Goal: Transaction & Acquisition: Purchase product/service

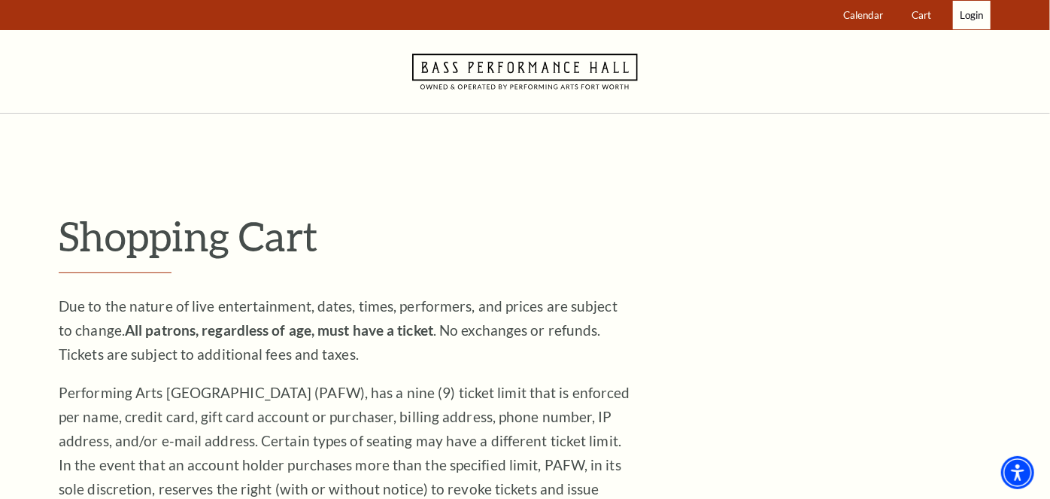
click at [974, 15] on span "Login" at bounding box center [970, 15] width 23 height 12
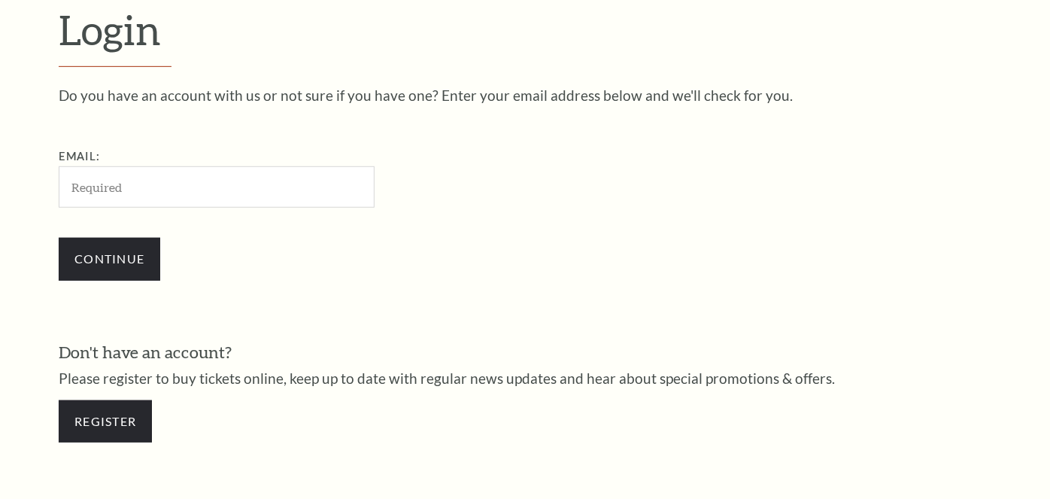
scroll to position [426, 0]
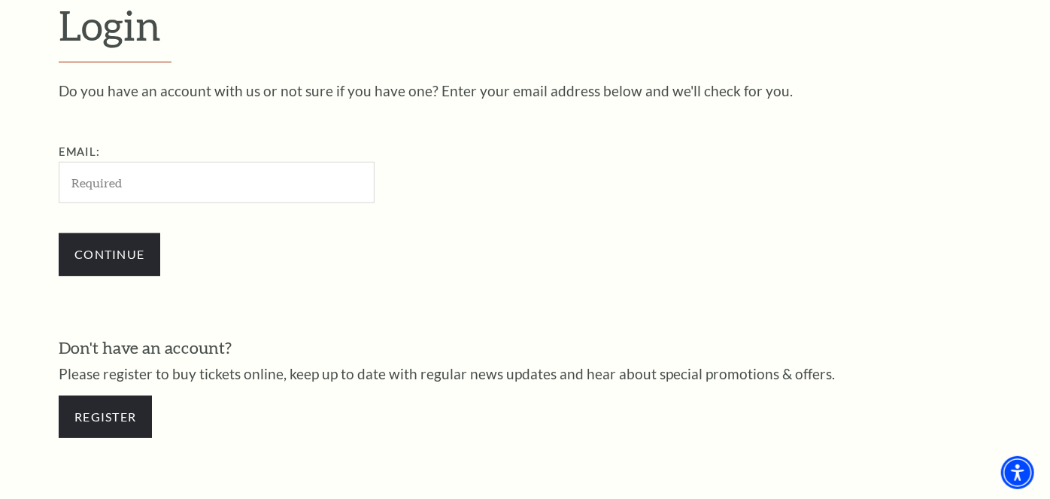
click at [268, 184] on input "Email:" at bounding box center [217, 182] width 316 height 41
type input "[EMAIL_ADDRESS][DOMAIN_NAME]"
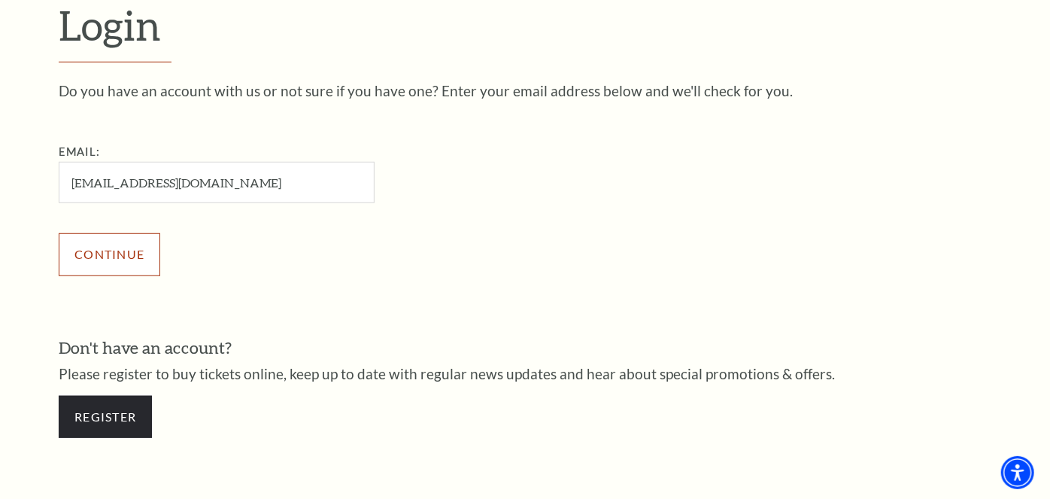
click at [114, 252] on input "Continue" at bounding box center [110, 254] width 102 height 42
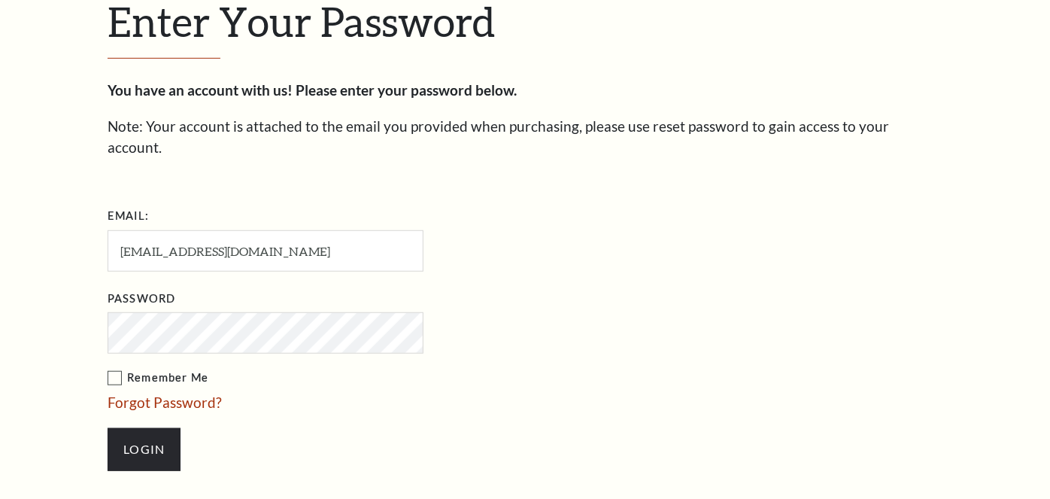
scroll to position [440, 0]
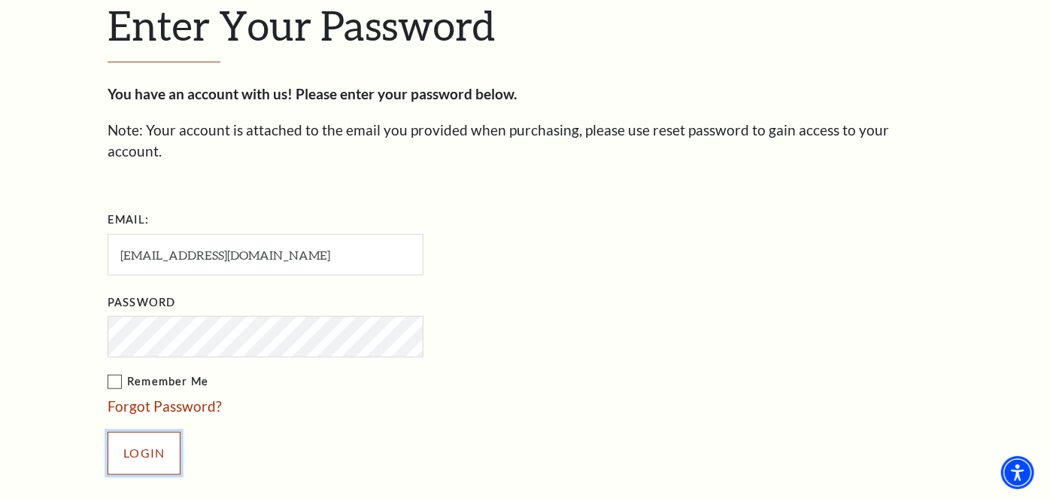
click at [148, 432] on input "Login" at bounding box center [144, 453] width 73 height 42
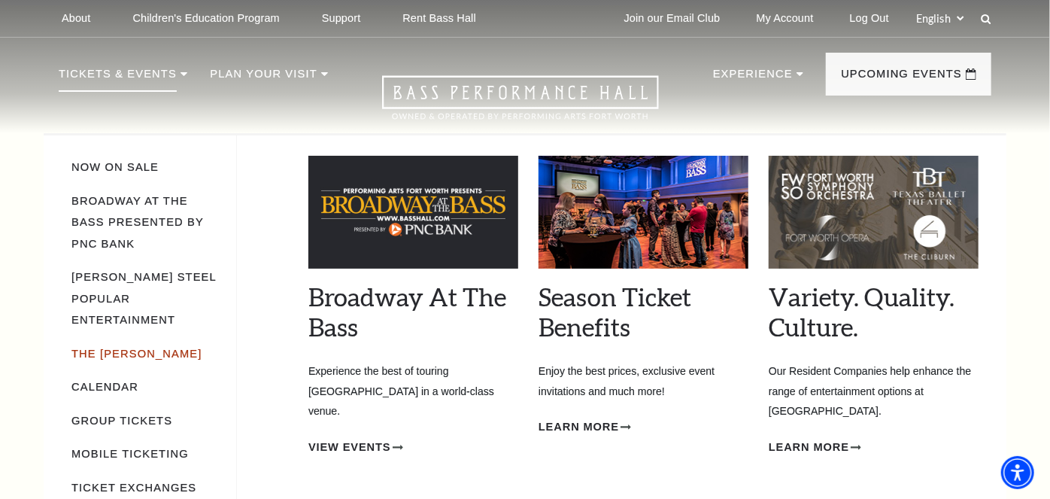
click at [97, 347] on link "The [PERSON_NAME]" at bounding box center [136, 353] width 131 height 12
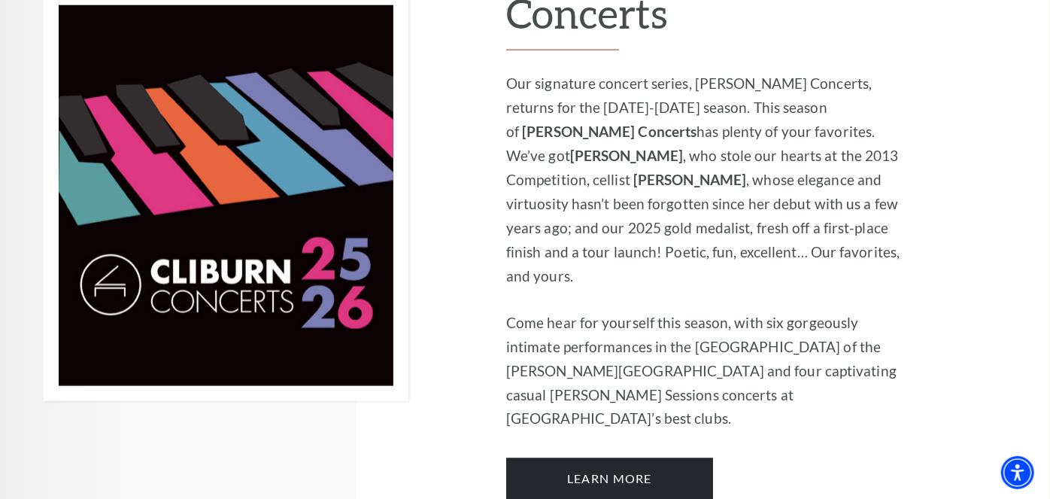
scroll to position [1036, 0]
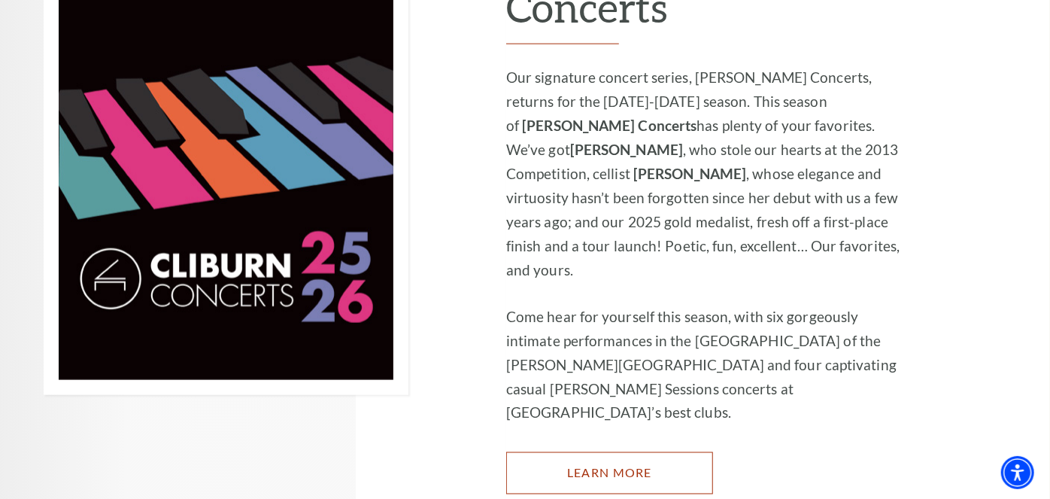
click at [562, 452] on link "Learn More" at bounding box center [609, 473] width 207 height 42
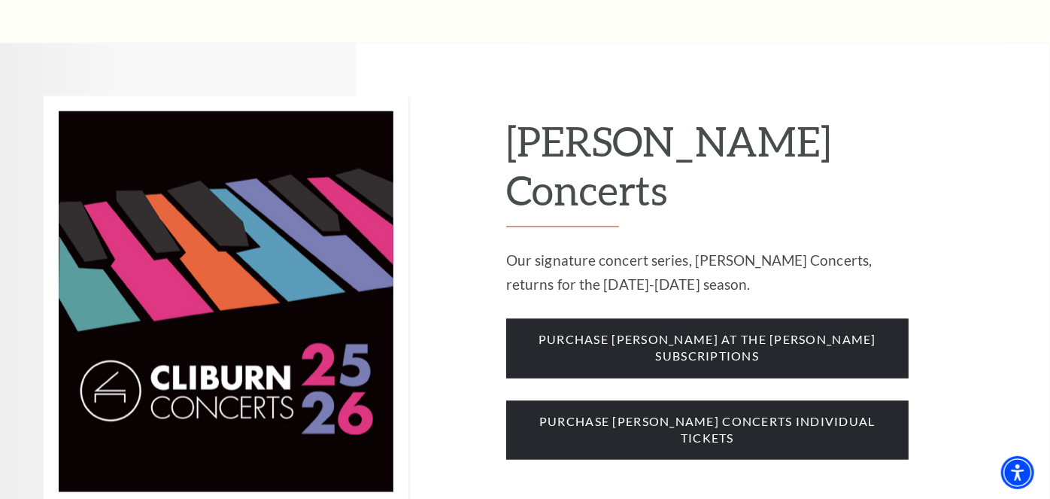
scroll to position [1145, 0]
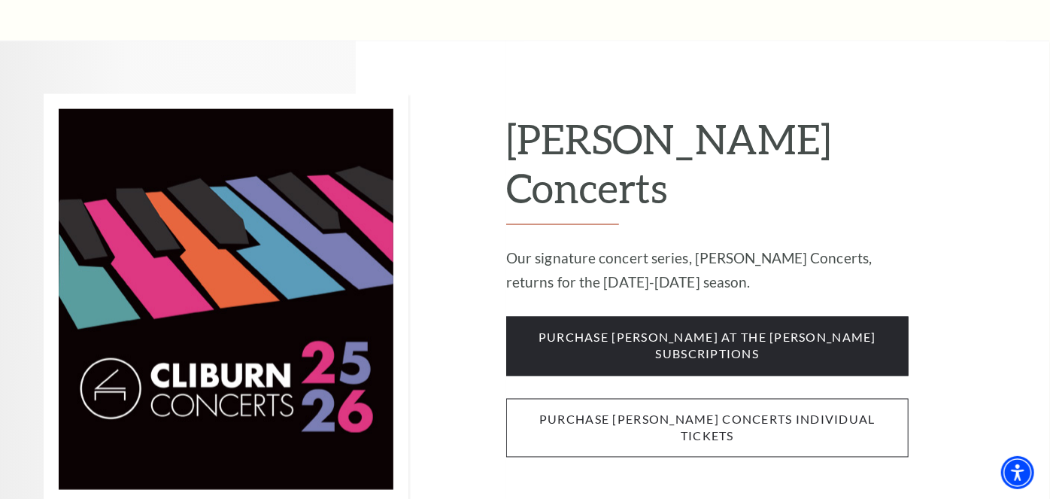
click at [752, 399] on span "purchase cliburn concerts individual tickets" at bounding box center [707, 428] width 402 height 59
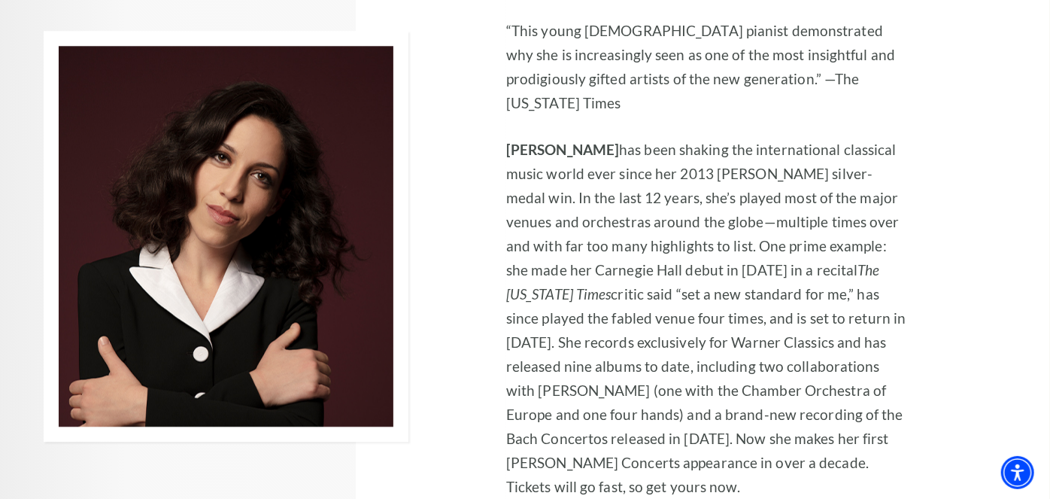
scroll to position [2253, 0]
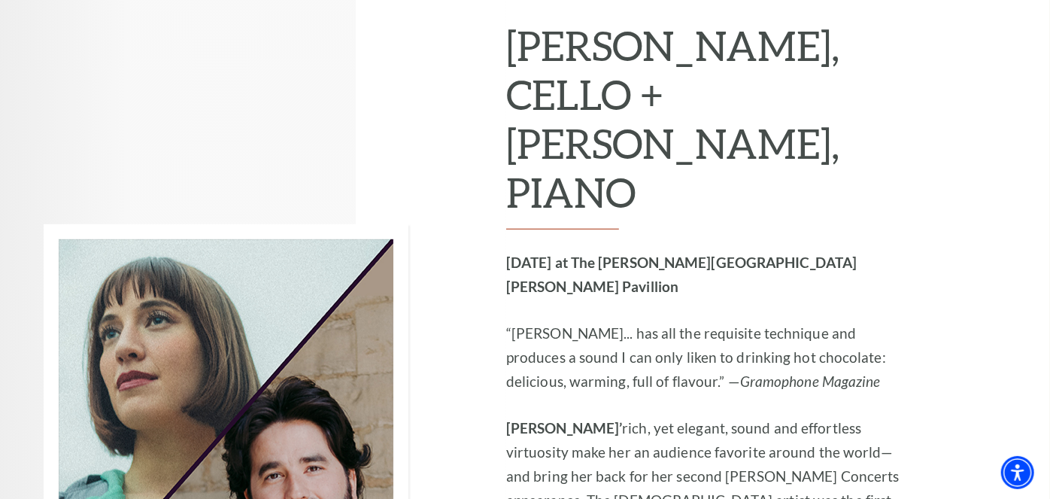
scroll to position [6270, 0]
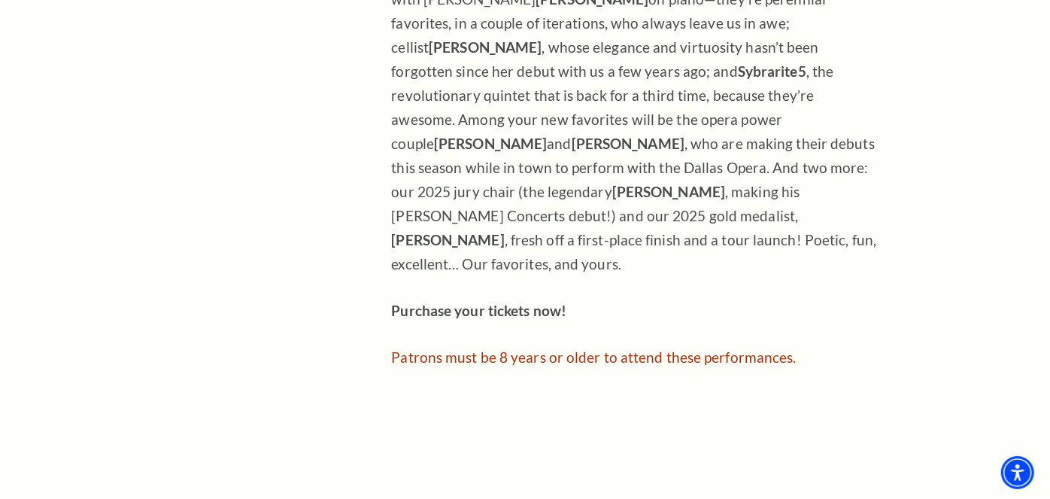
scroll to position [0, 0]
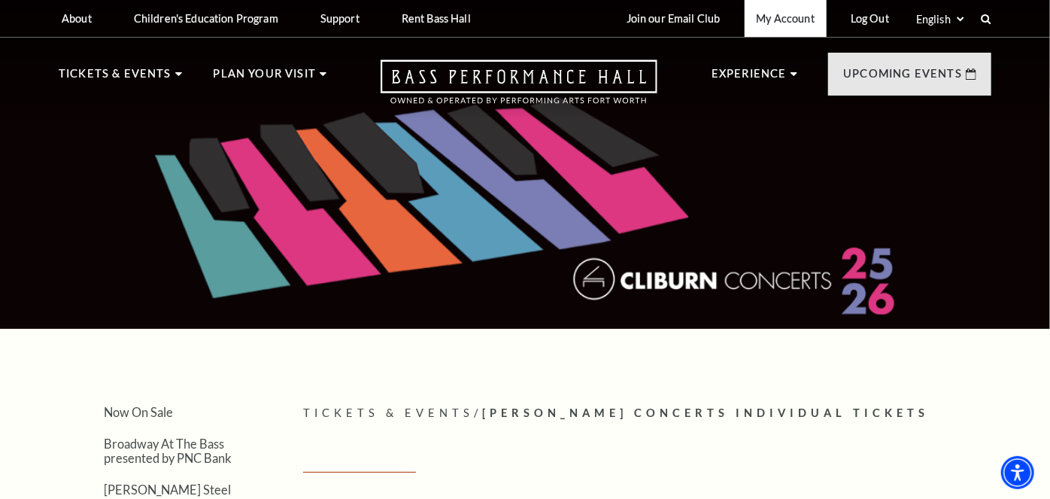
click at [793, 16] on link "My Account" at bounding box center [785, 18] width 82 height 37
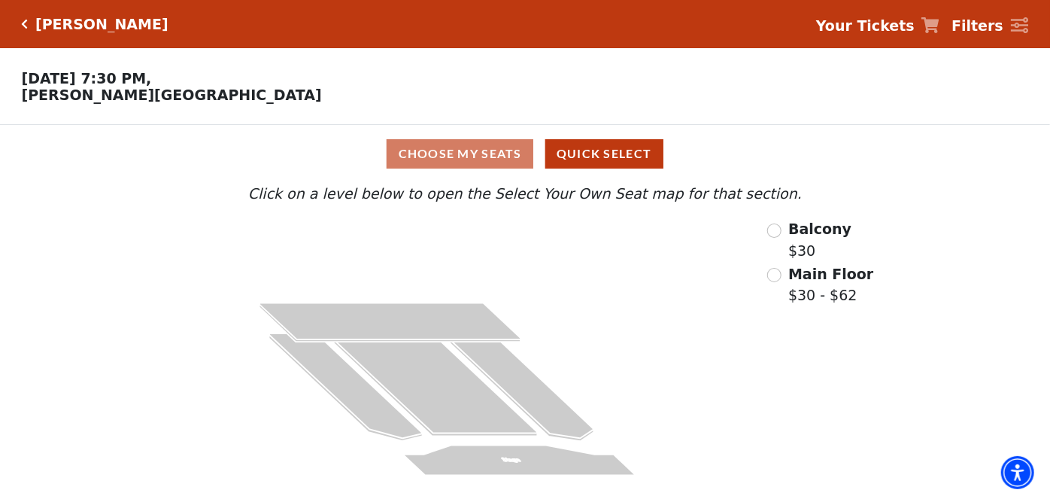
scroll to position [3, 0]
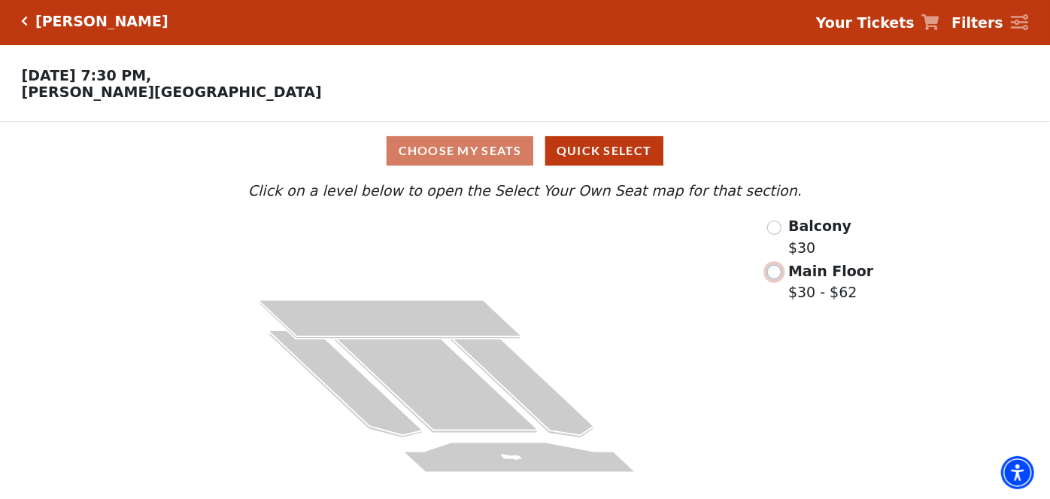
click at [781, 269] on input "Main Floor$30 - $62\a" at bounding box center [774, 272] width 14 height 14
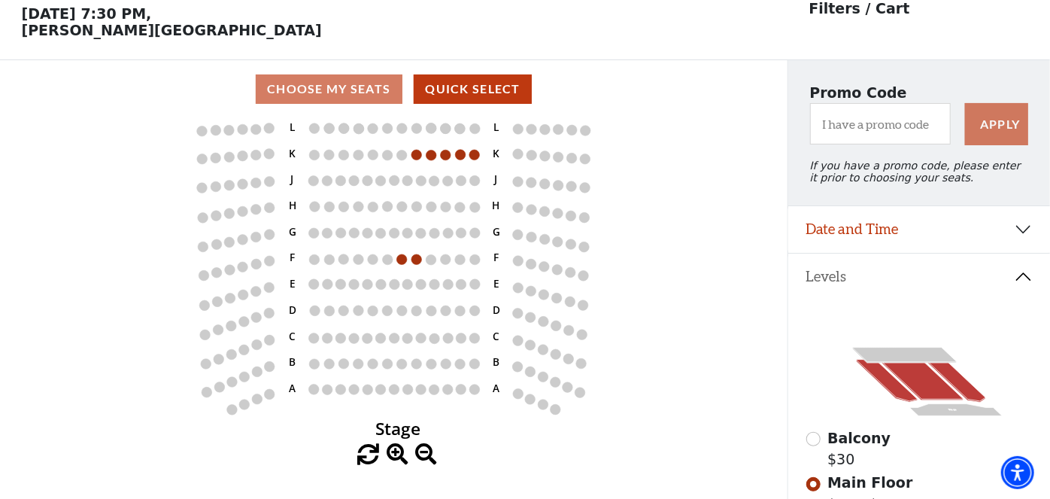
scroll to position [69, 0]
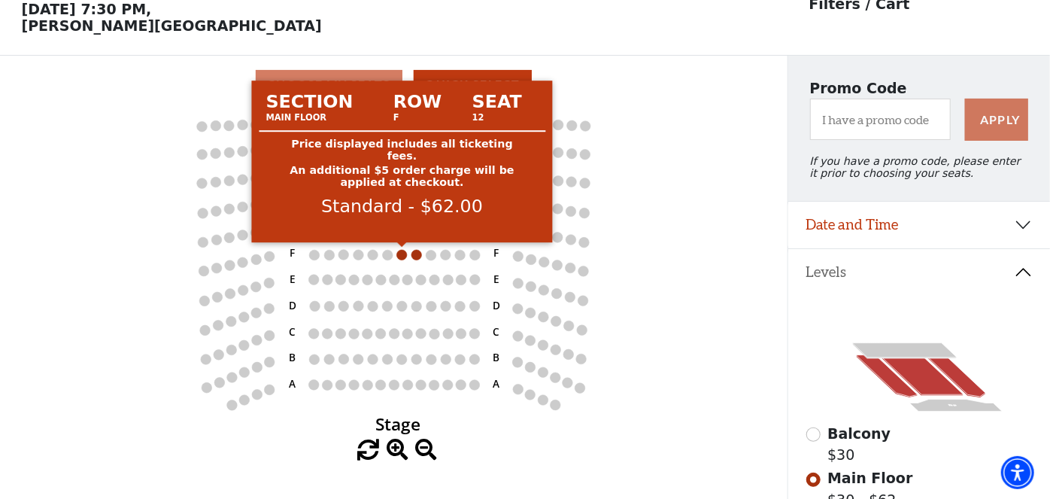
click at [399, 255] on circle at bounding box center [402, 255] width 11 height 11
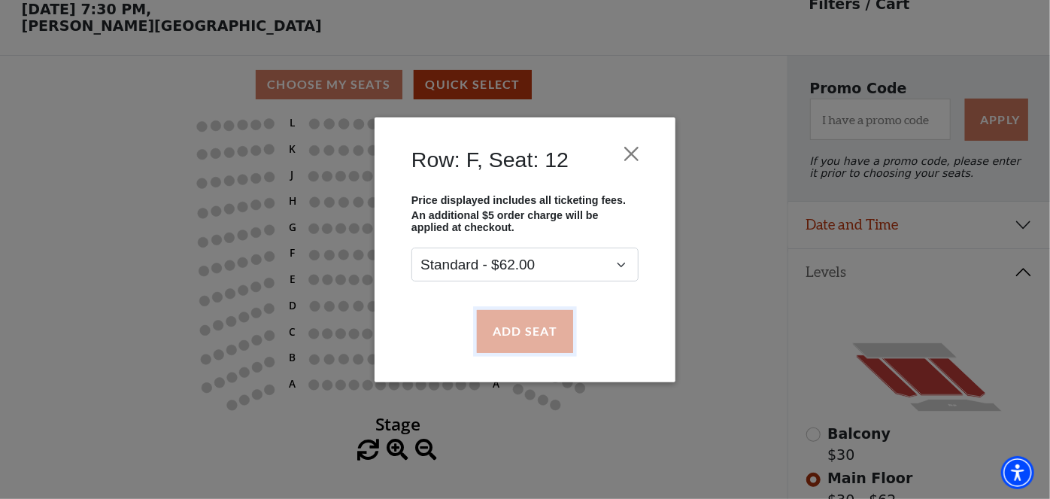
click at [521, 331] on button "Add Seat" at bounding box center [525, 331] width 96 height 42
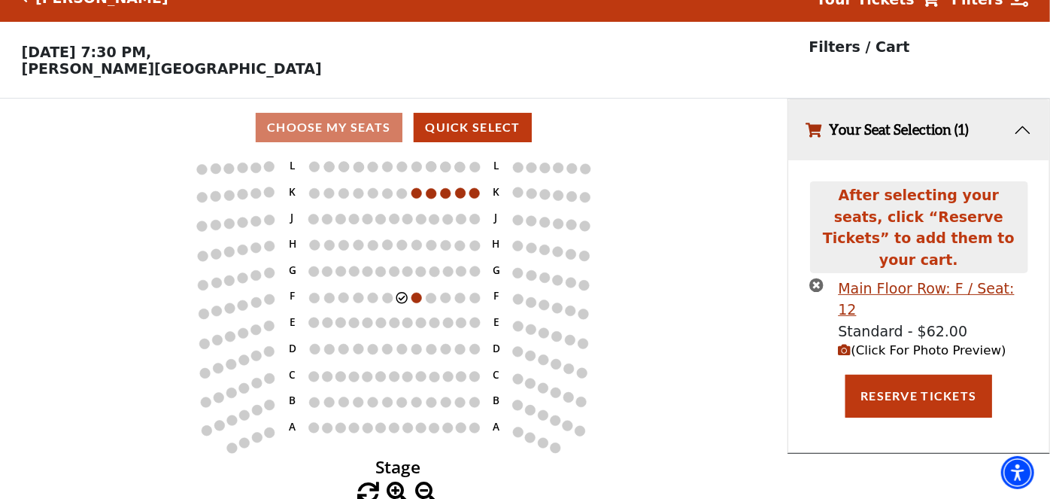
scroll to position [30, 0]
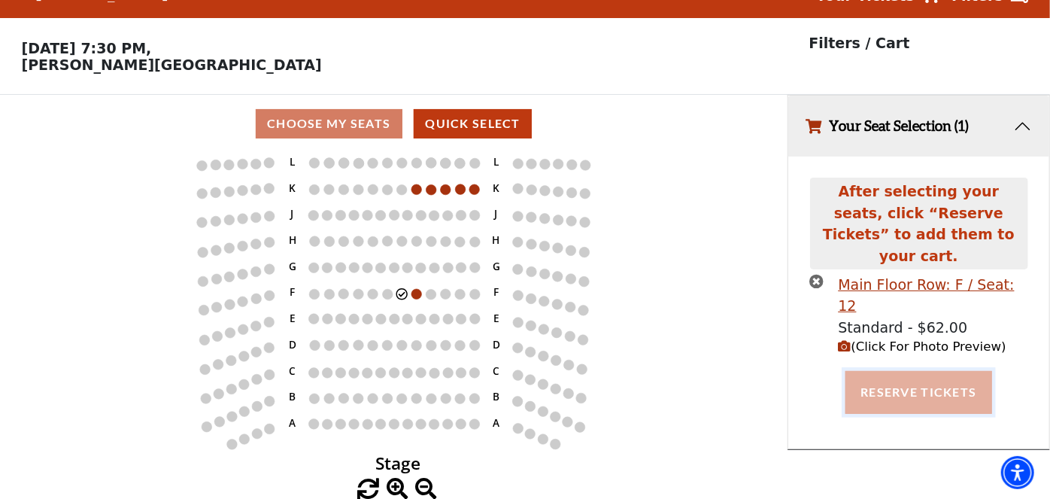
click at [890, 371] on button "Reserve Tickets" at bounding box center [918, 392] width 146 height 42
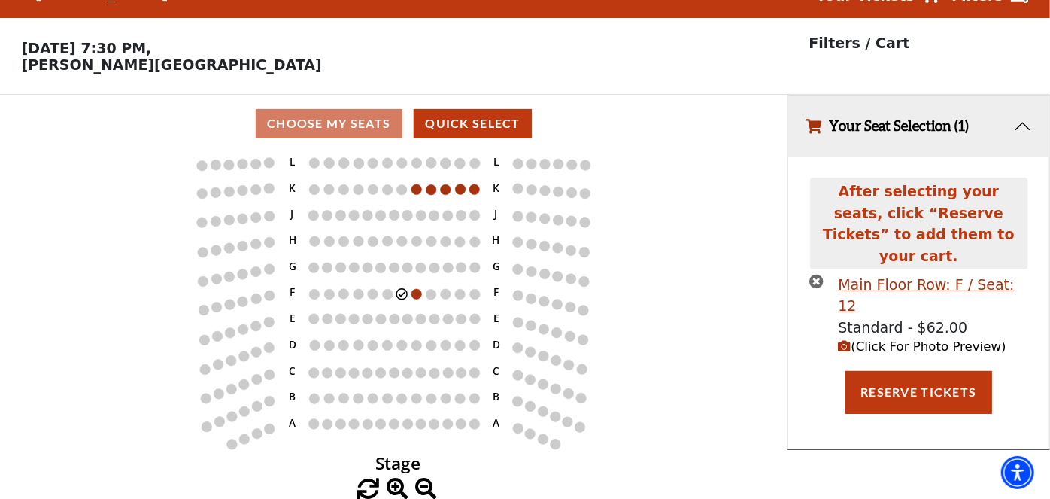
click at [818, 274] on icon "times-circle" at bounding box center [817, 281] width 14 height 14
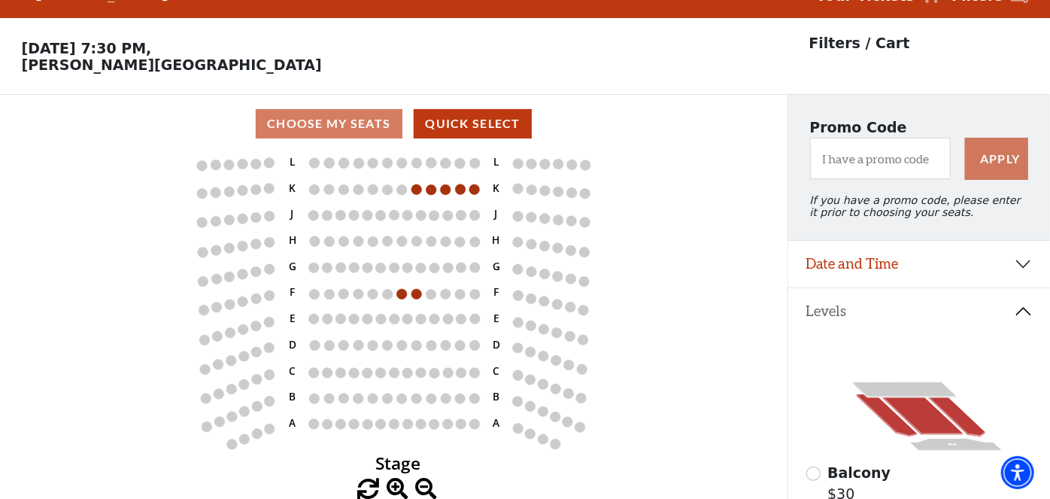
scroll to position [29, 0]
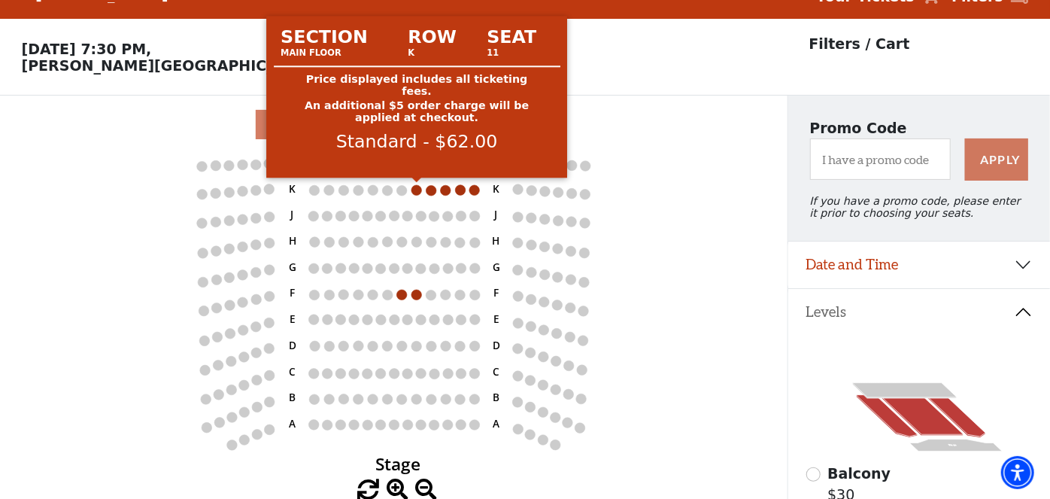
click at [414, 192] on circle at bounding box center [416, 190] width 11 height 11
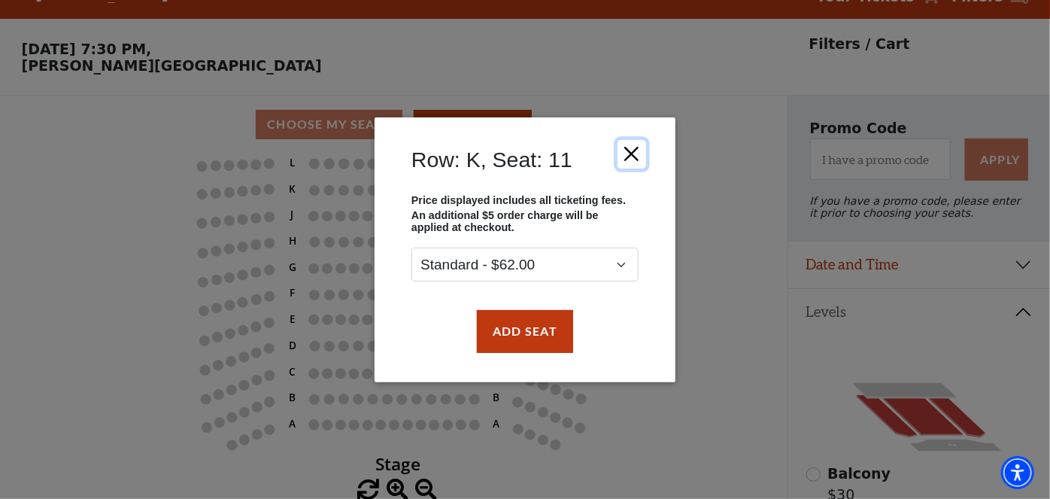
click at [635, 153] on button "Close" at bounding box center [631, 153] width 29 height 29
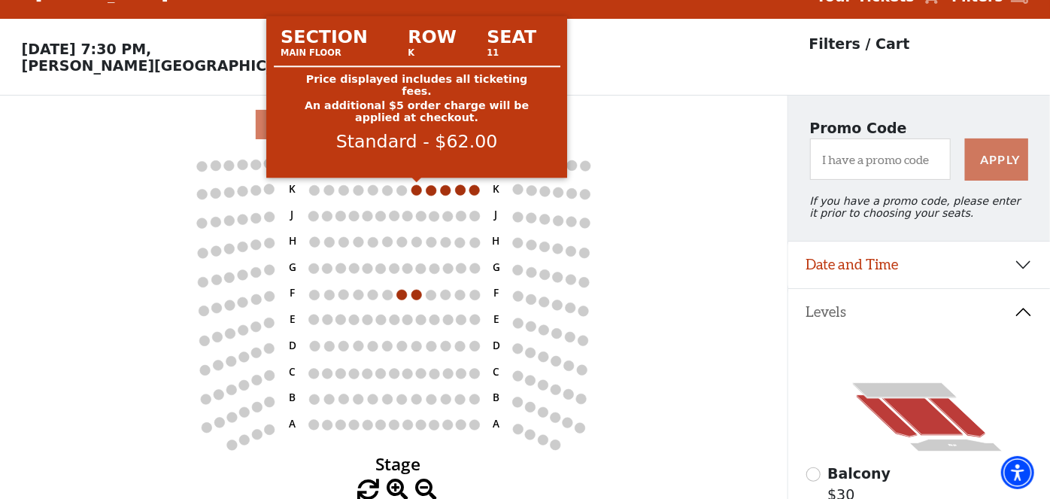
click at [416, 188] on circle at bounding box center [416, 190] width 11 height 11
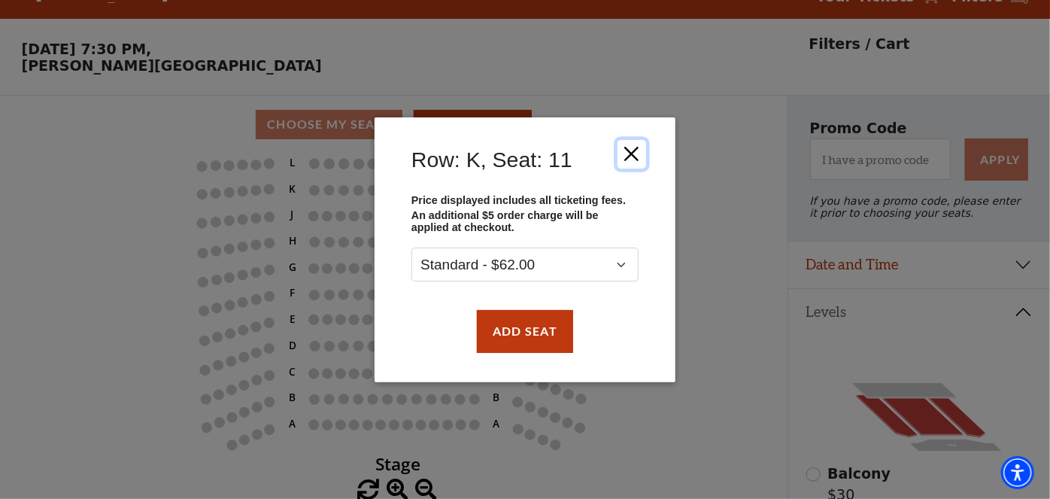
click at [632, 156] on button "Close" at bounding box center [631, 153] width 29 height 29
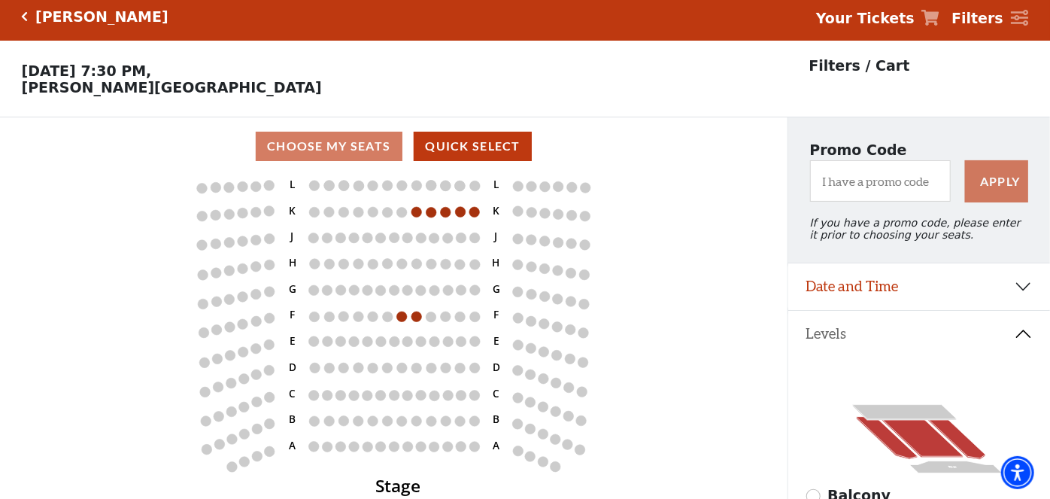
scroll to position [0, 0]
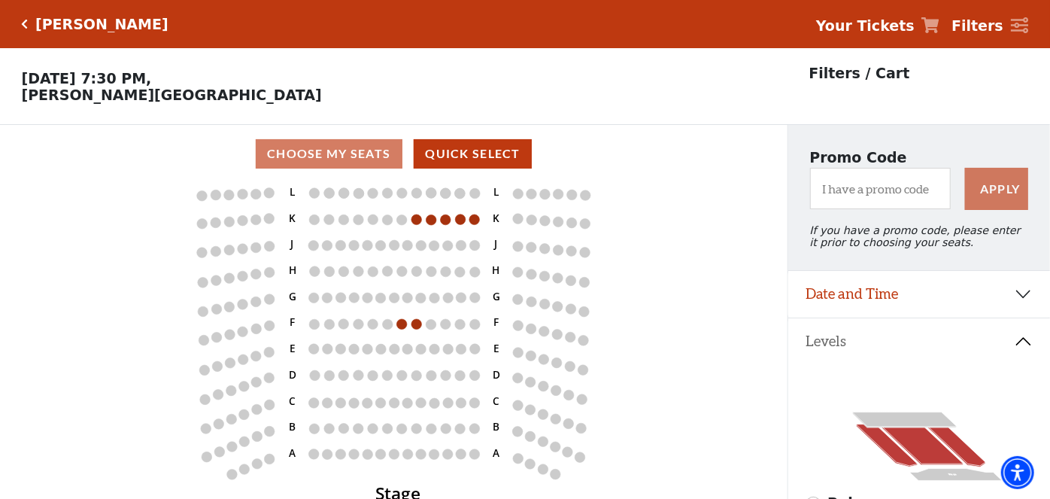
click at [708, 297] on icon "Stage L K J H G F E D C B A L K J H G F E D C B A" at bounding box center [393, 346] width 708 height 326
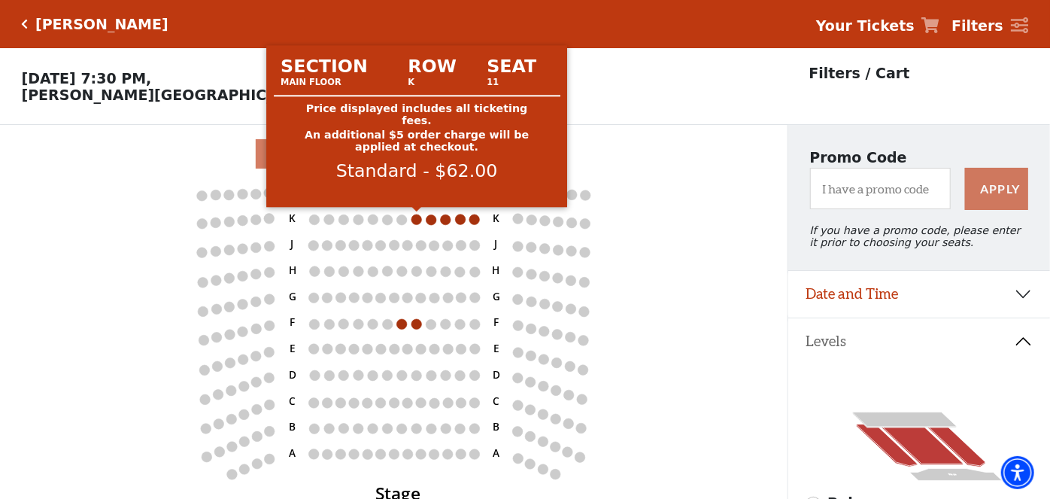
click at [420, 219] on circle at bounding box center [416, 219] width 11 height 11
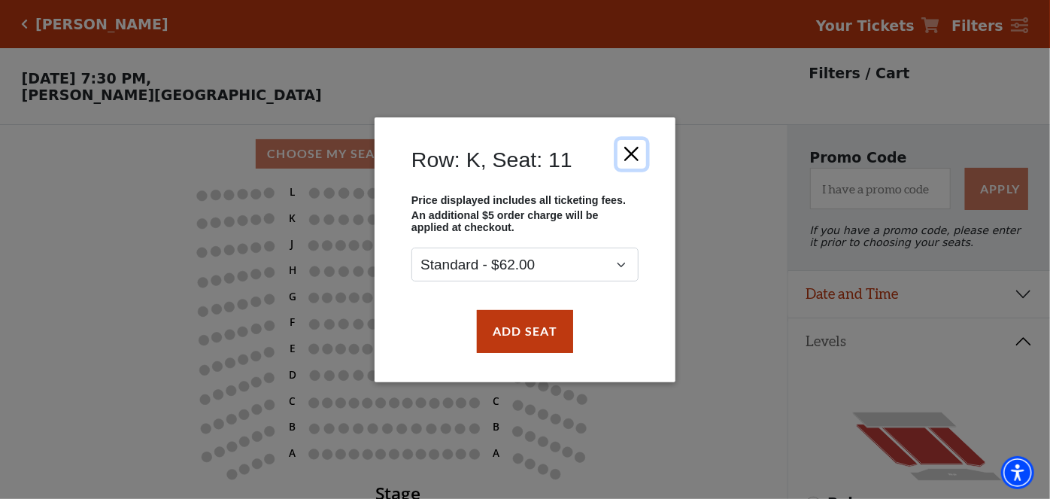
click at [640, 156] on button "Close" at bounding box center [631, 153] width 29 height 29
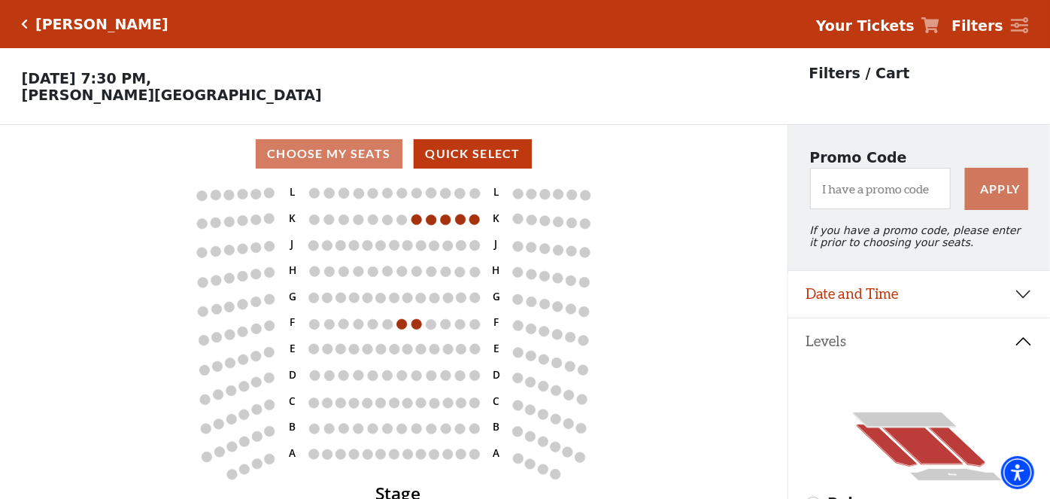
click at [29, 25] on div "Beatrice Rana" at bounding box center [99, 24] width 140 height 17
click at [23, 23] on icon "Click here to go back to filters" at bounding box center [25, 24] width 7 height 11
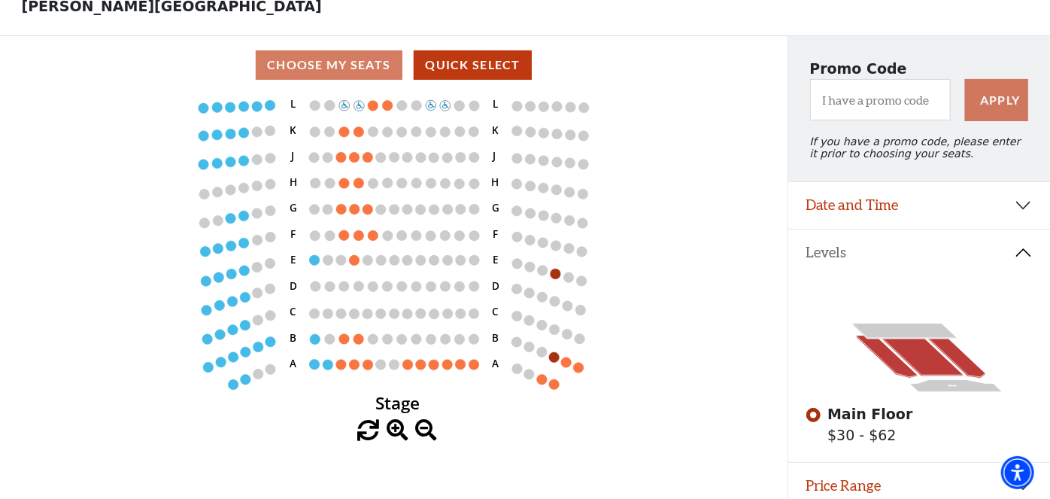
scroll to position [87, 0]
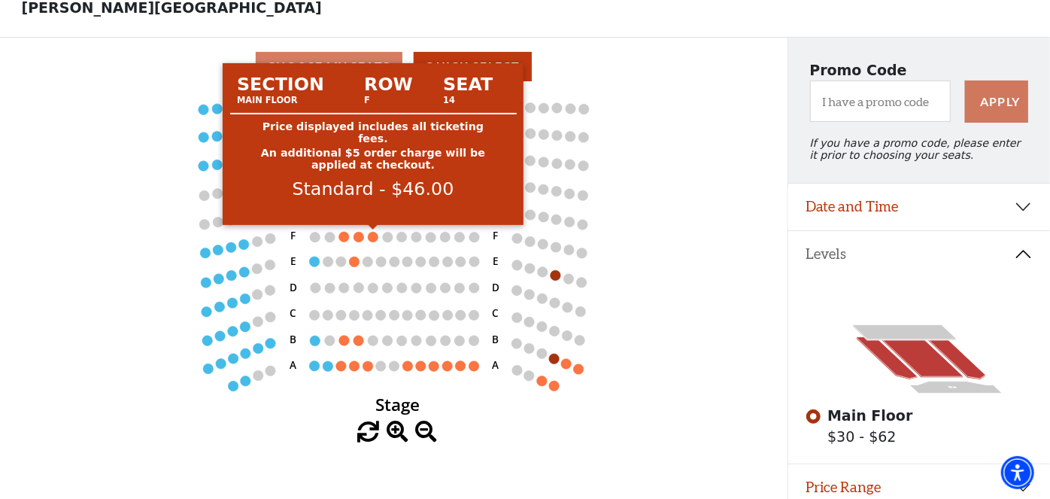
click at [373, 235] on circle at bounding box center [373, 237] width 11 height 11
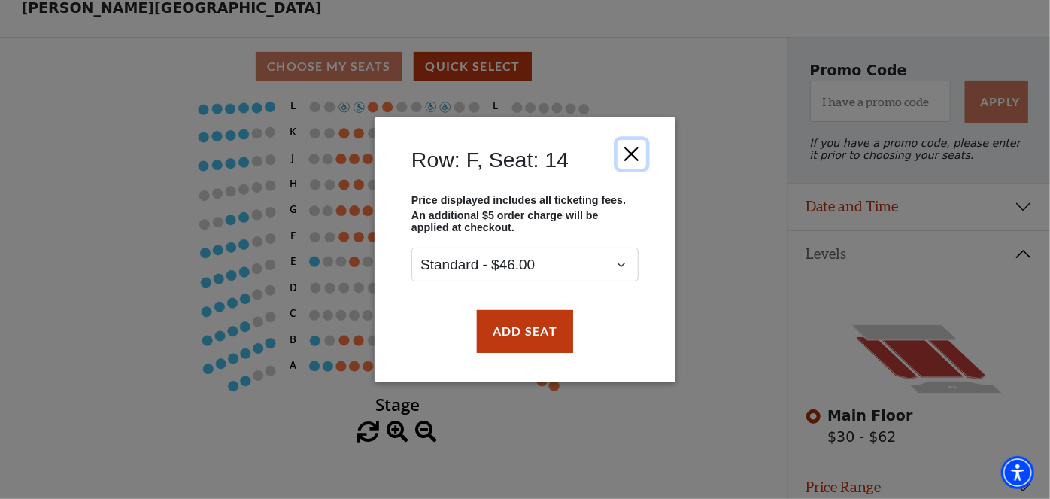
click at [635, 153] on button "Close" at bounding box center [631, 153] width 29 height 29
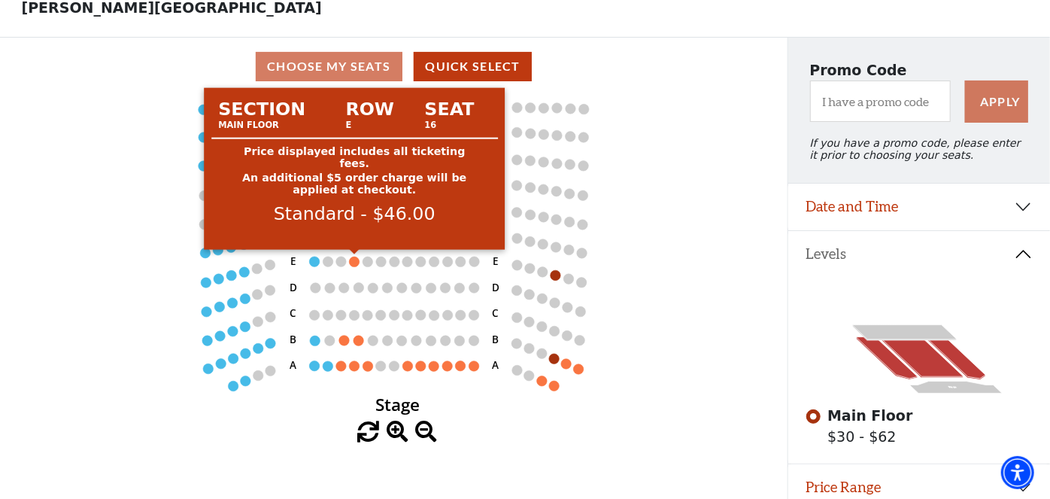
click at [351, 260] on circle at bounding box center [355, 261] width 11 height 11
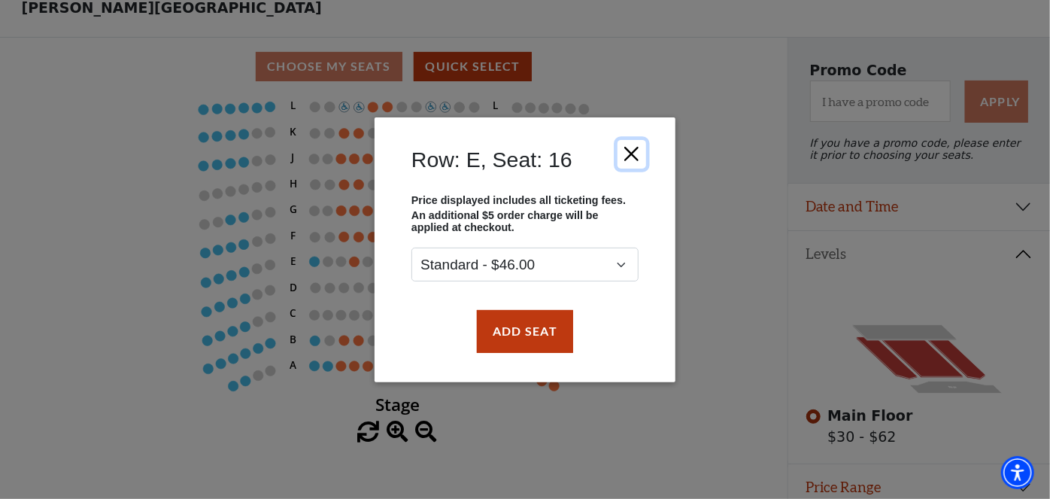
click at [633, 159] on button "Close" at bounding box center [631, 153] width 29 height 29
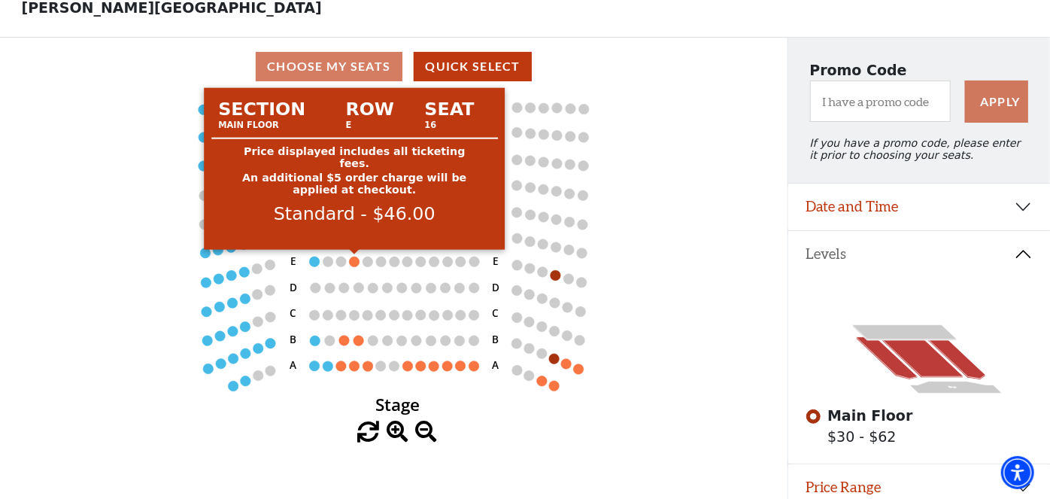
click at [354, 260] on circle at bounding box center [355, 261] width 11 height 11
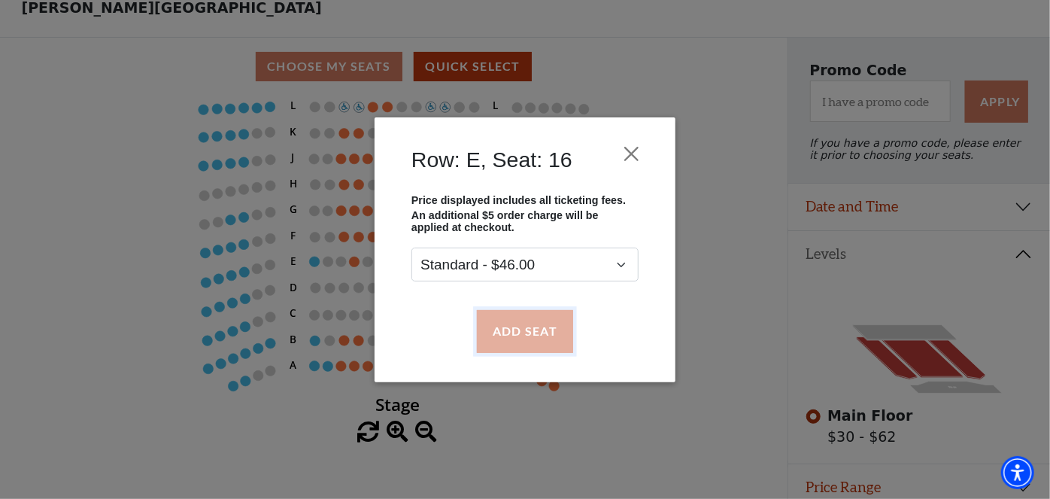
click at [556, 344] on button "Add Seat" at bounding box center [525, 331] width 96 height 42
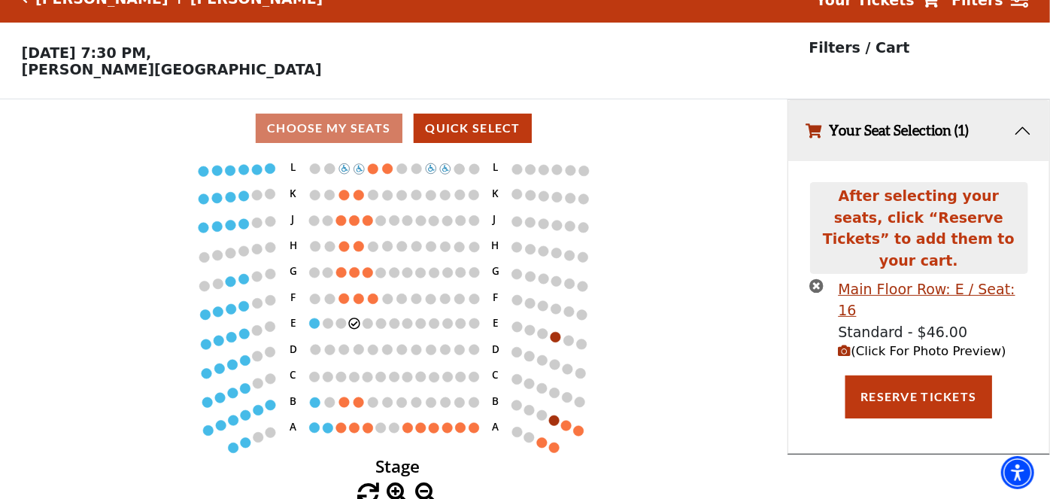
scroll to position [30, 0]
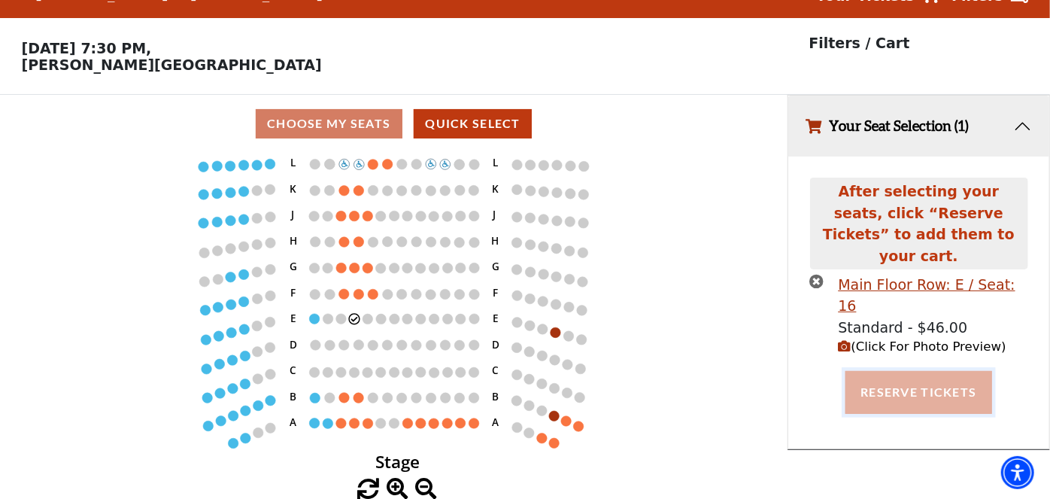
click at [889, 371] on button "Reserve Tickets" at bounding box center [918, 392] width 146 height 42
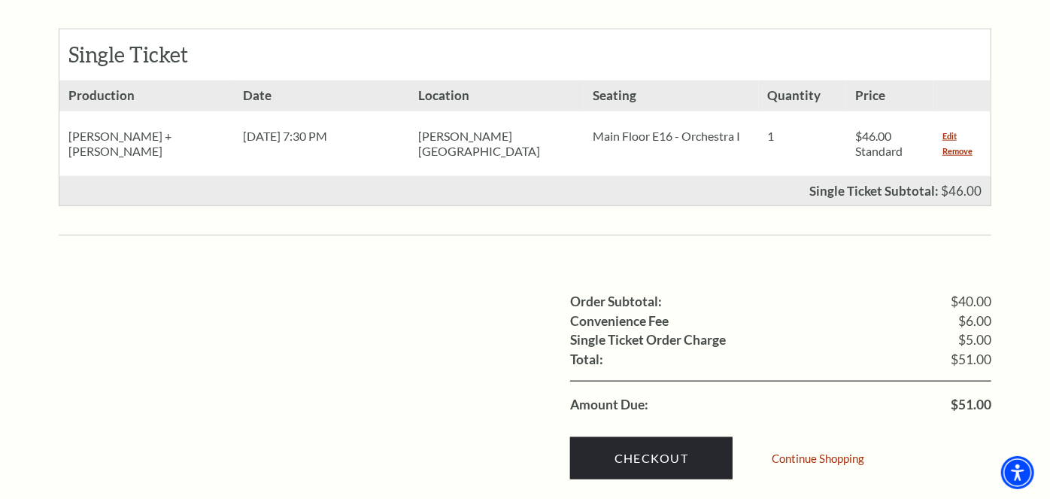
scroll to position [691, 0]
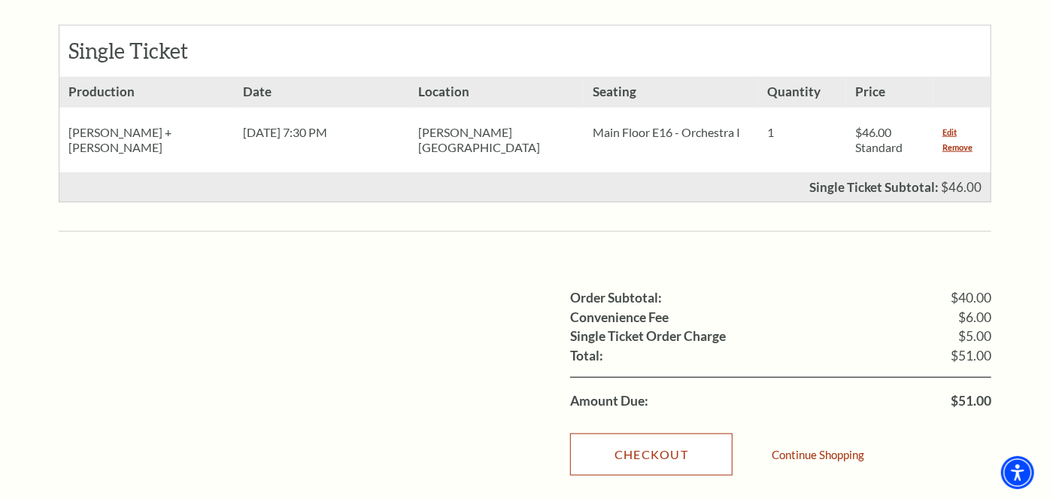
click at [650, 433] on link "Checkout" at bounding box center [651, 454] width 162 height 42
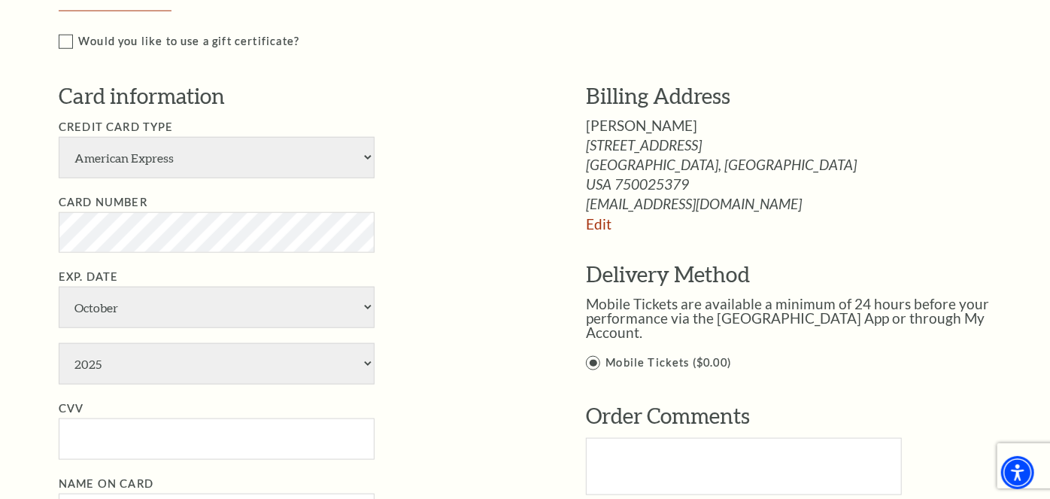
scroll to position [705, 0]
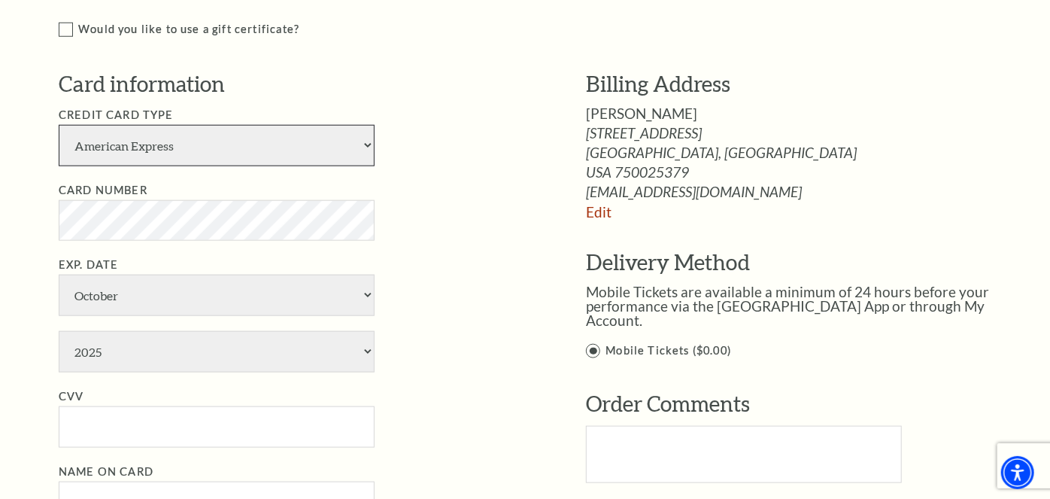
click at [311, 152] on select "American Express Visa Master Card Discover" at bounding box center [217, 145] width 316 height 41
select select "24"
click at [59, 125] on select "American Express Visa Master Card Discover" at bounding box center [217, 145] width 316 height 41
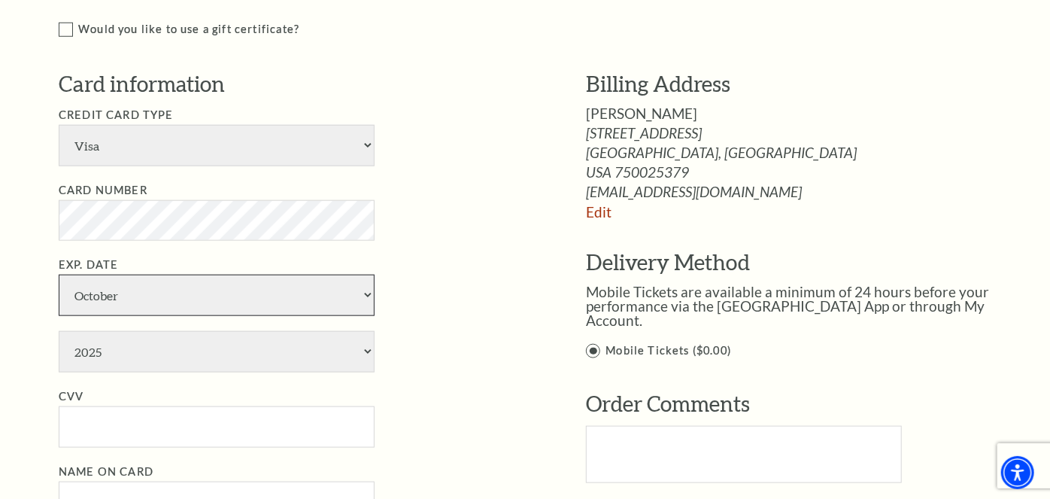
select select "4"
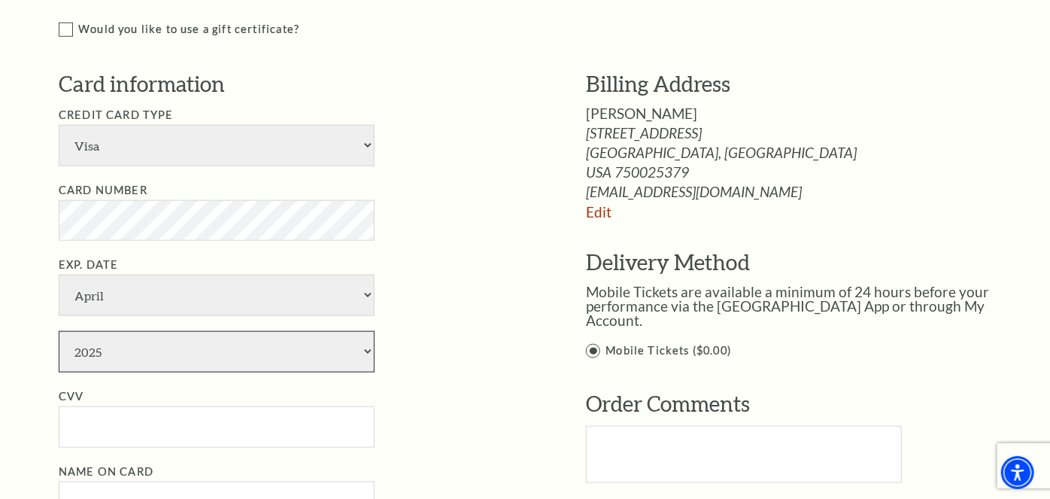
select select "2026"
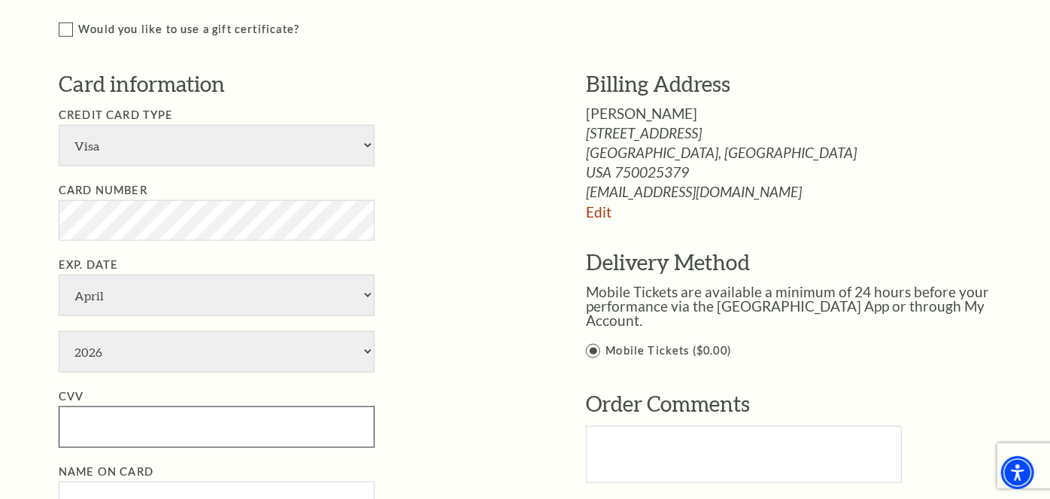
type input "956"
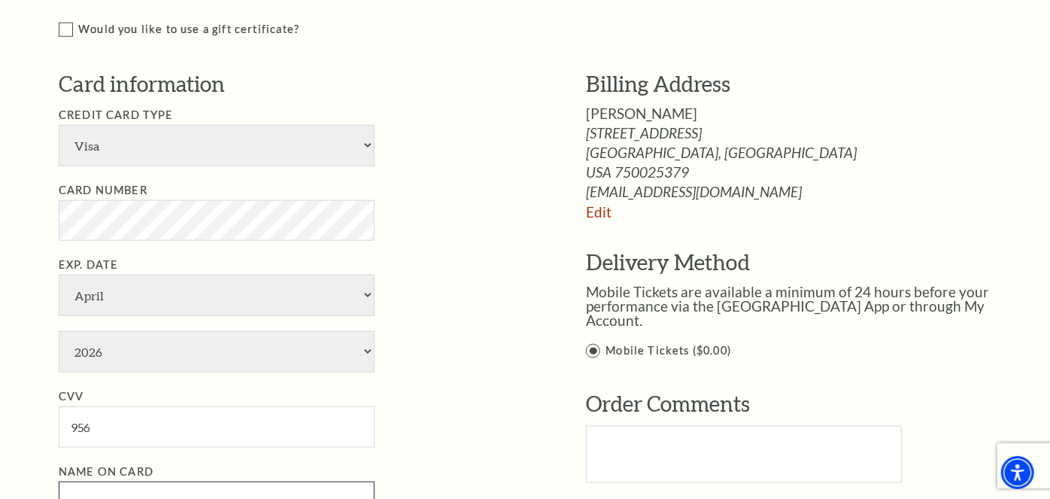
type input "[PERSON_NAME]"
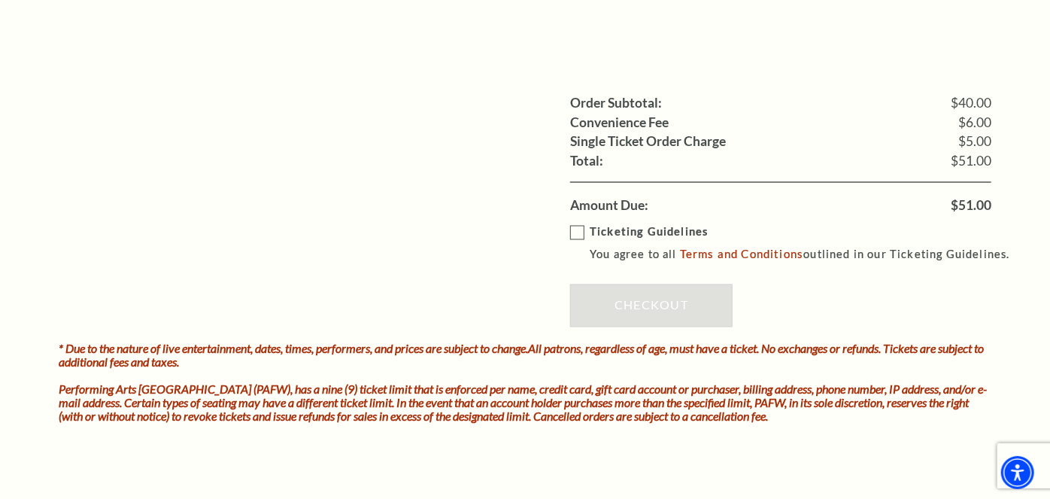
scroll to position [1240, 0]
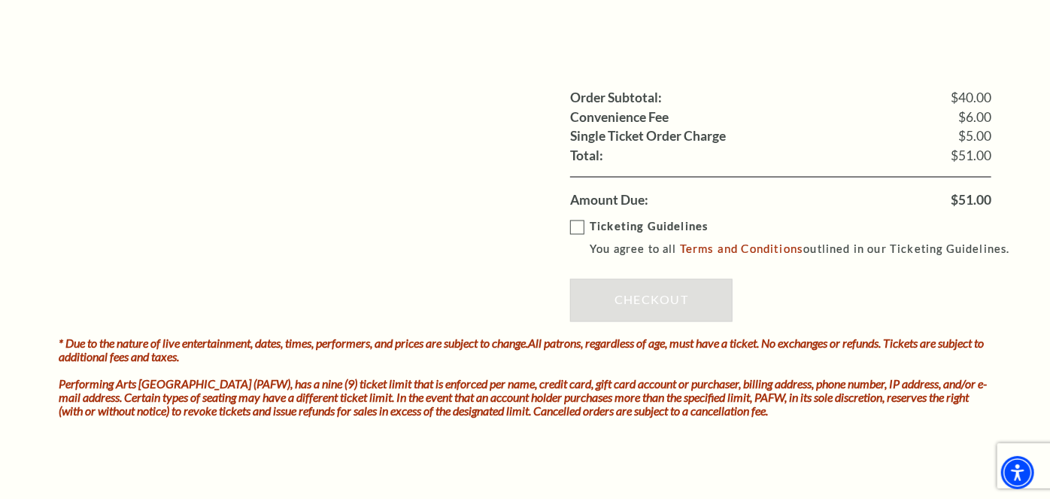
click at [581, 228] on label "Ticketing Guidelines You agree to all Terms and Conditions outlined in our Tick…" at bounding box center [796, 238] width 453 height 41
click at [0, 0] on input "Ticketing Guidelines You agree to all Terms and Conditions outlined in our Tick…" at bounding box center [0, 0] width 0 height 0
click at [619, 295] on link "Checkout" at bounding box center [651, 300] width 162 height 42
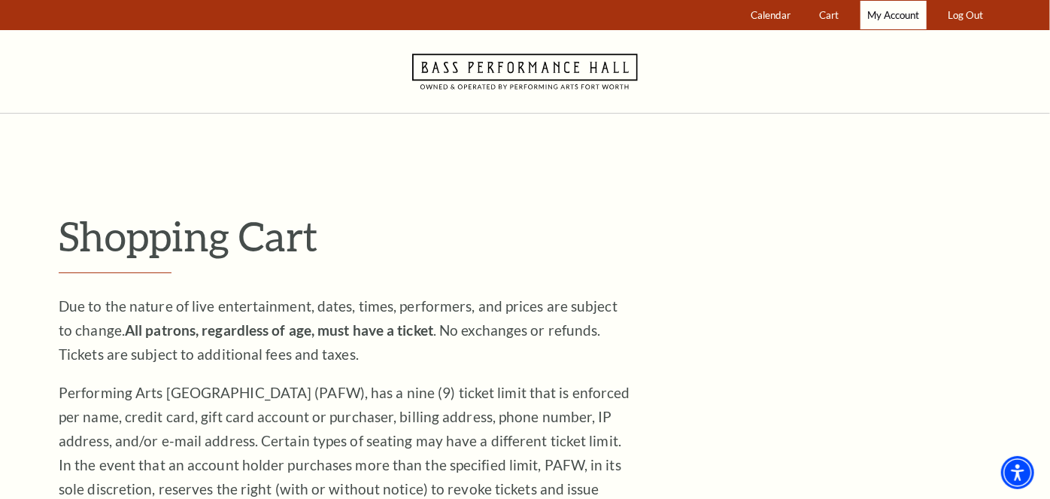
click at [897, 15] on span "My Account" at bounding box center [893, 15] width 52 height 12
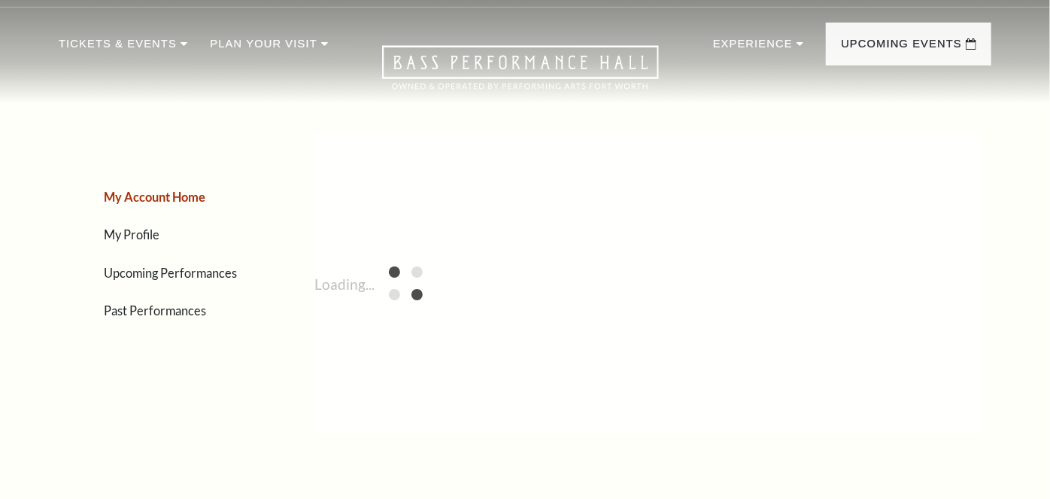
scroll to position [34, 0]
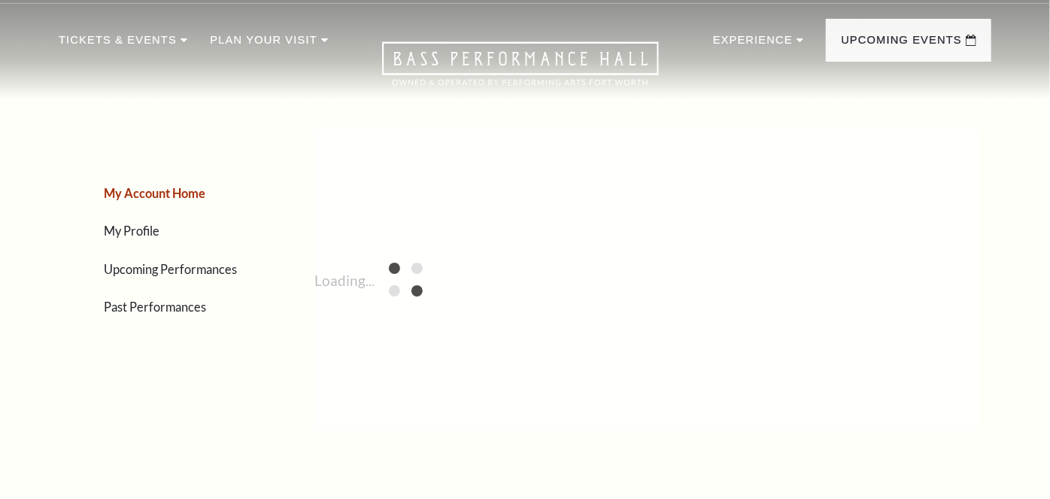
click at [187, 265] on link "Upcoming Performances" at bounding box center [170, 269] width 133 height 14
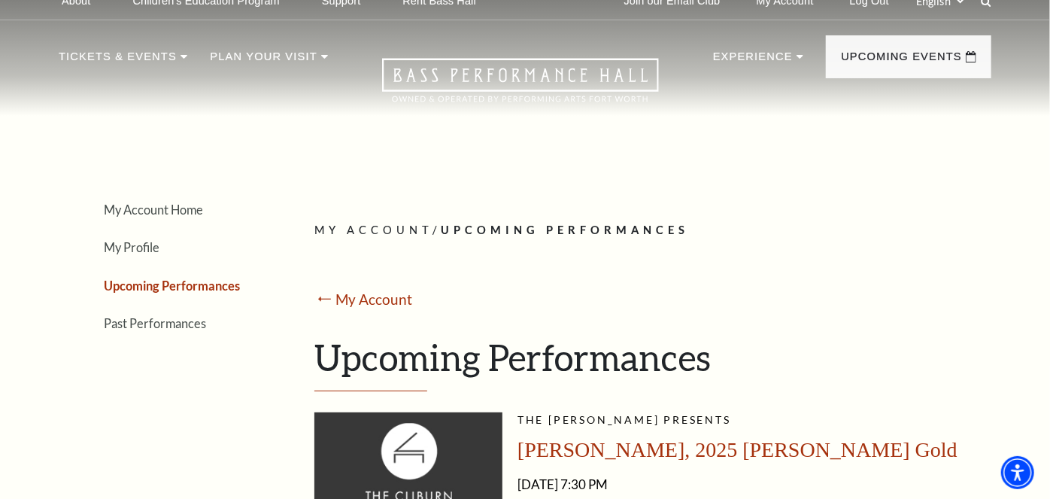
scroll to position [12, 0]
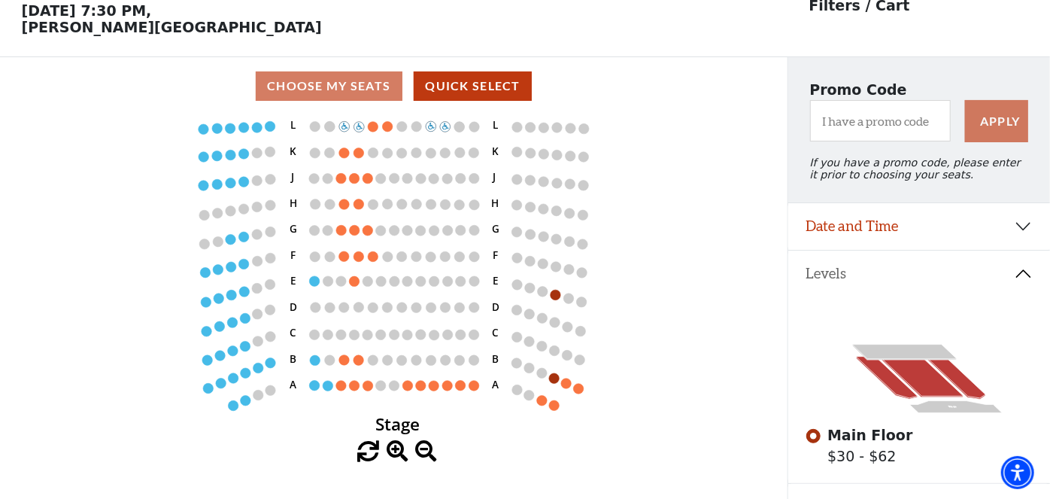
scroll to position [71, 0]
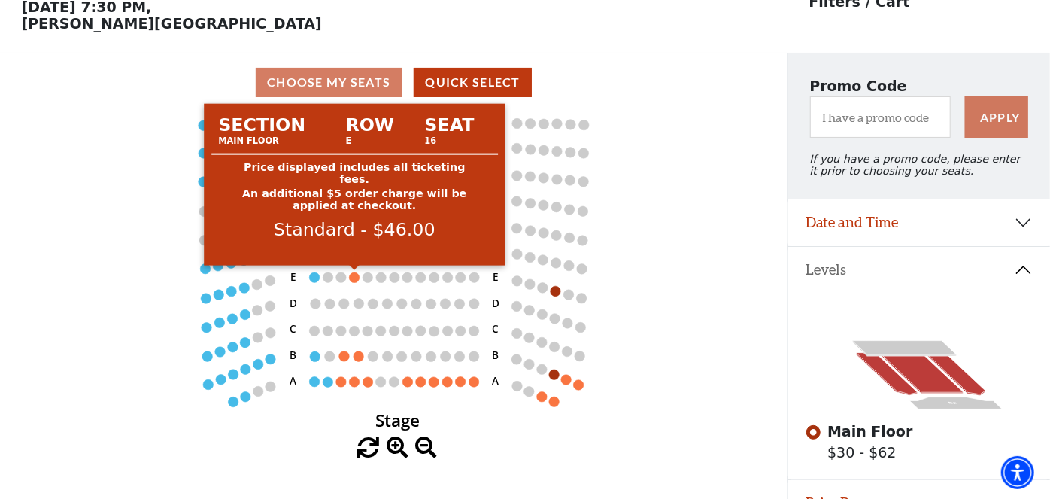
click at [355, 276] on circle at bounding box center [355, 277] width 11 height 11
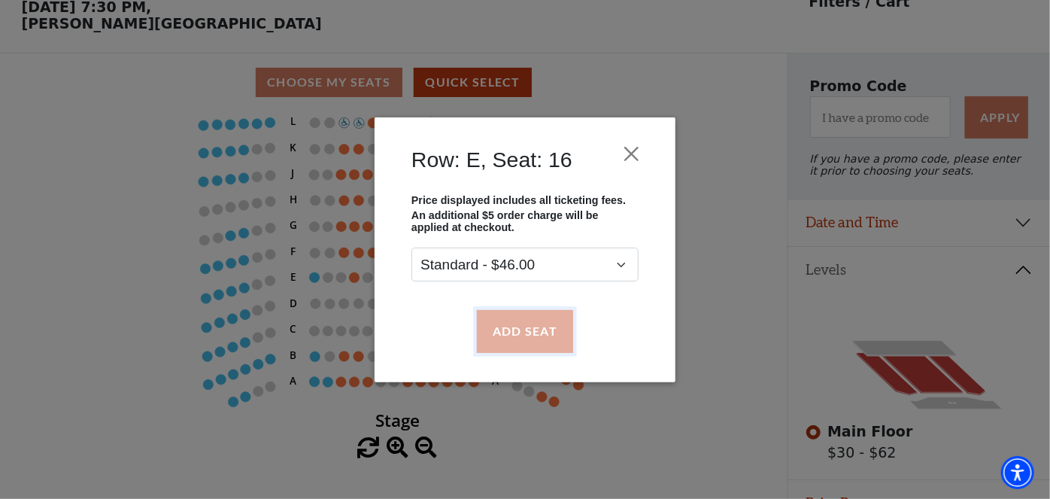
click at [529, 325] on button "Add Seat" at bounding box center [525, 331] width 96 height 42
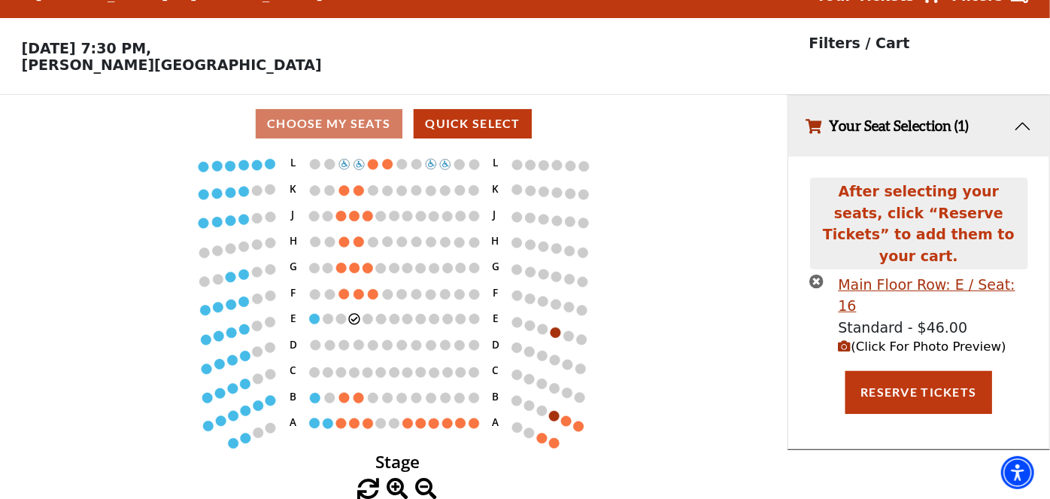
scroll to position [0, 0]
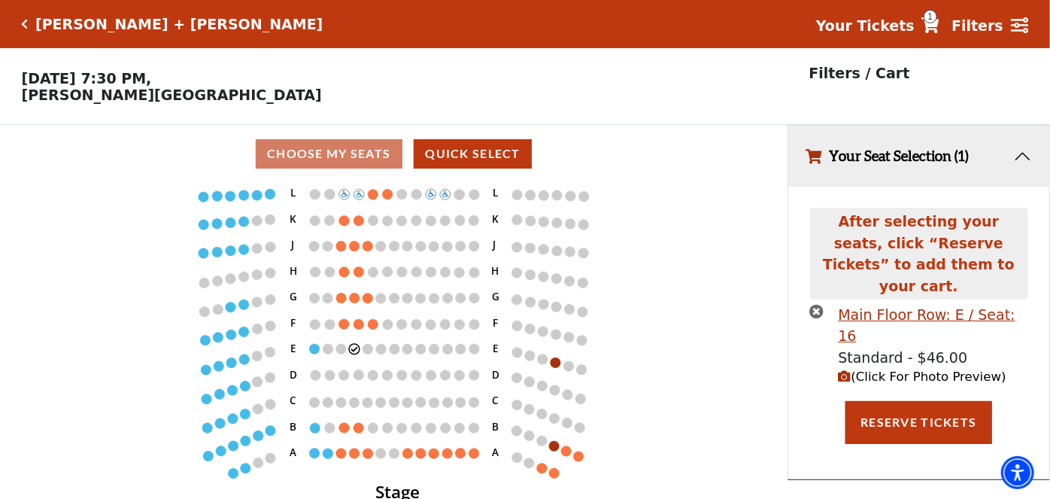
click at [939, 25] on icon at bounding box center [930, 25] width 18 height 16
click at [939, 26] on icon at bounding box center [930, 25] width 18 height 16
click at [937, 8] on div "Camille Thomas + Julien Brocal Your Tickets 1 Filters" at bounding box center [525, 24] width 1050 height 48
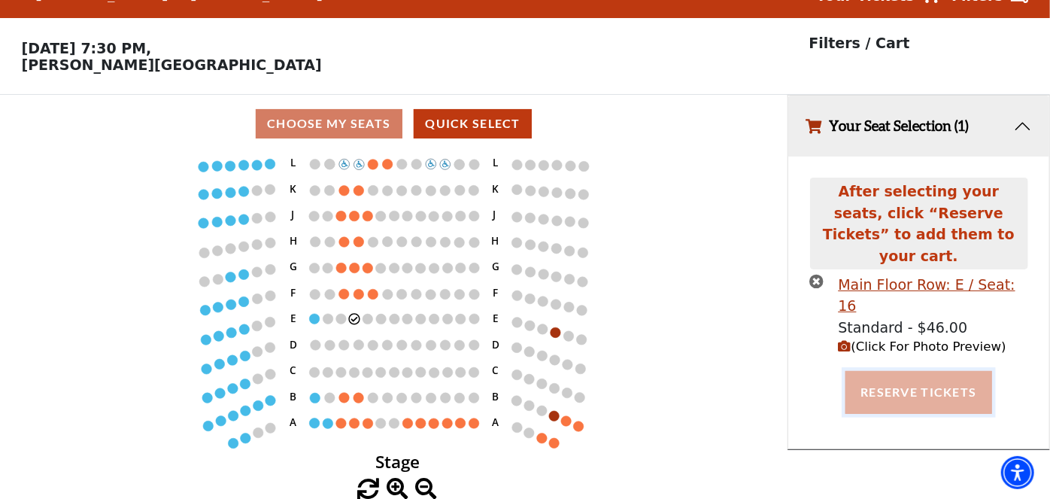
click at [937, 371] on button "Reserve Tickets" at bounding box center [918, 392] width 146 height 42
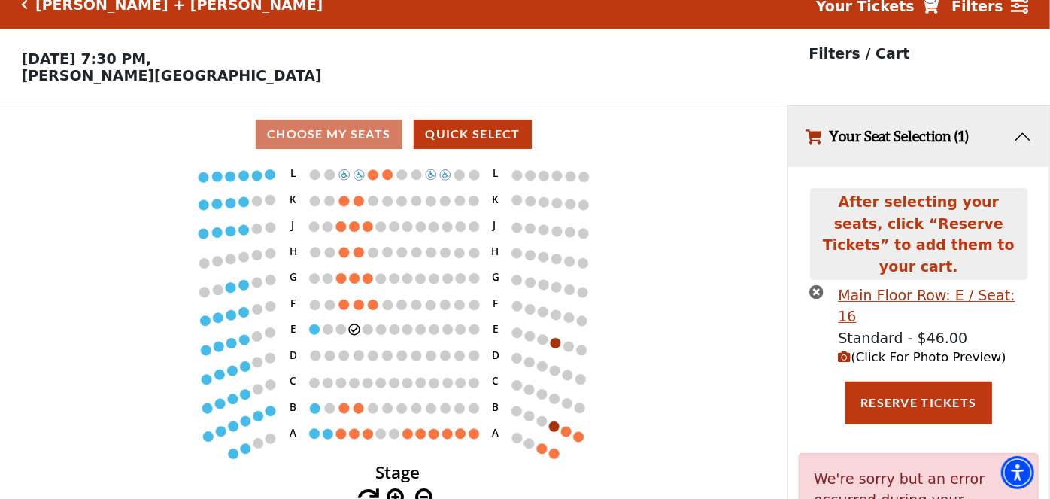
scroll to position [0, 0]
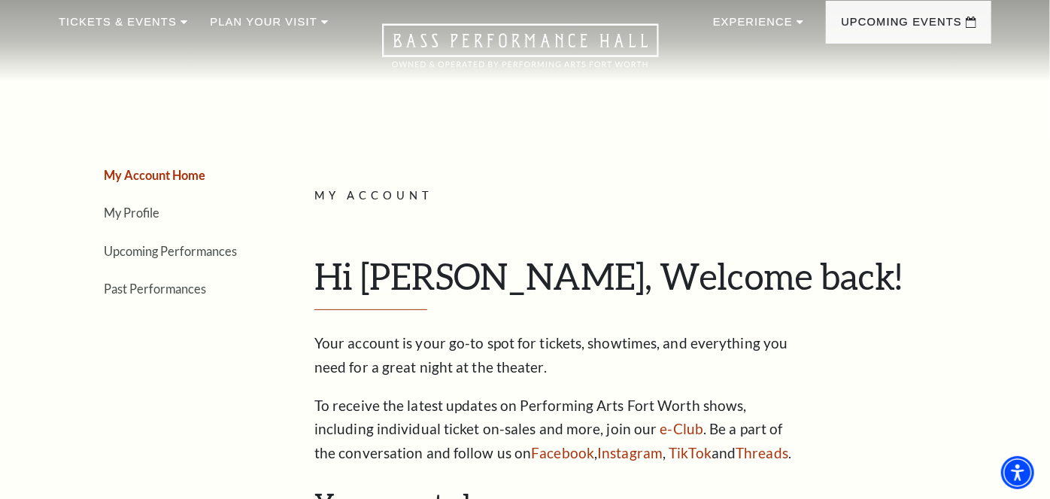
scroll to position [53, 0]
click at [153, 249] on link "Upcoming Performances" at bounding box center [170, 250] width 133 height 14
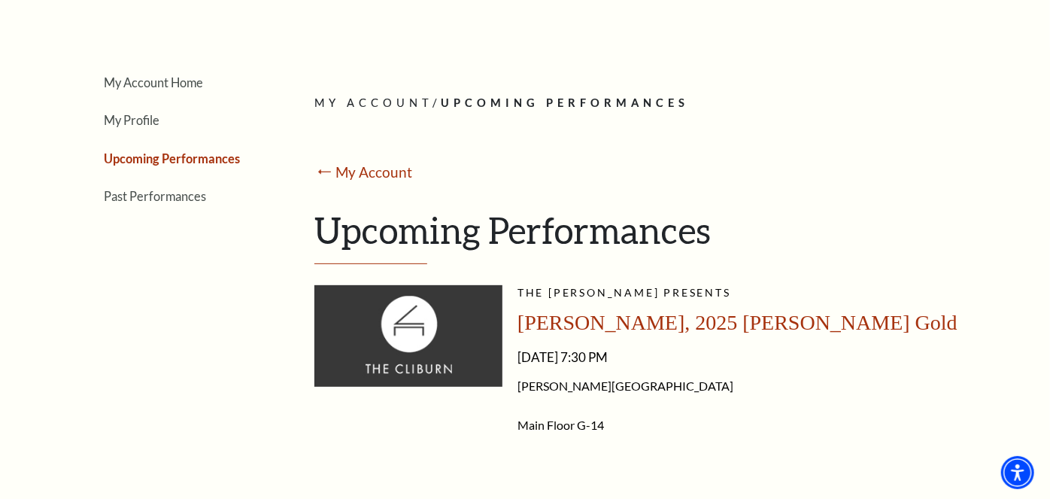
scroll to position [143, 0]
